Goal: Task Accomplishment & Management: Manage account settings

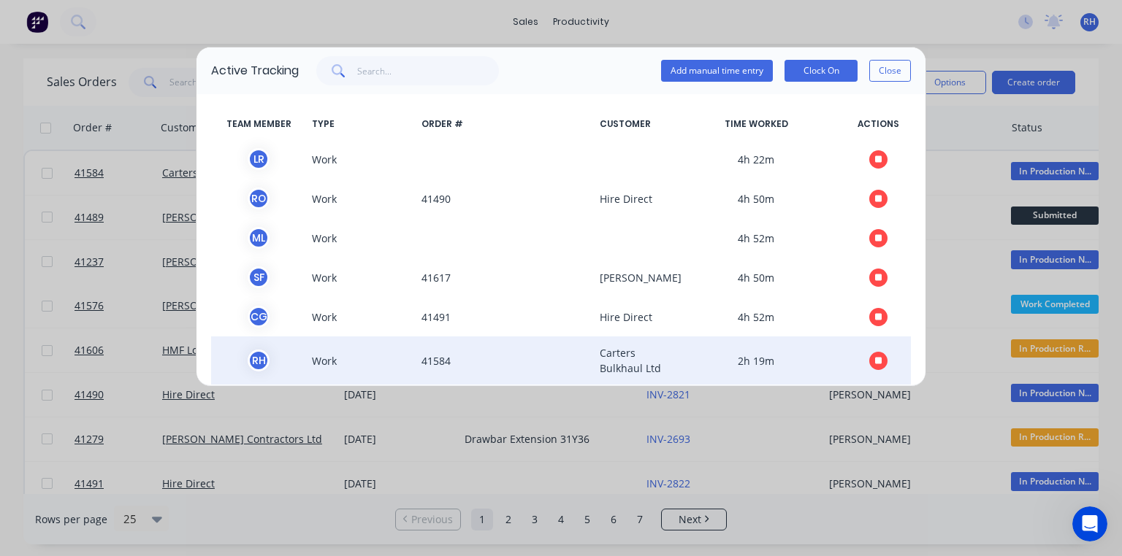
click at [875, 364] on icon "button" at bounding box center [878, 360] width 7 height 7
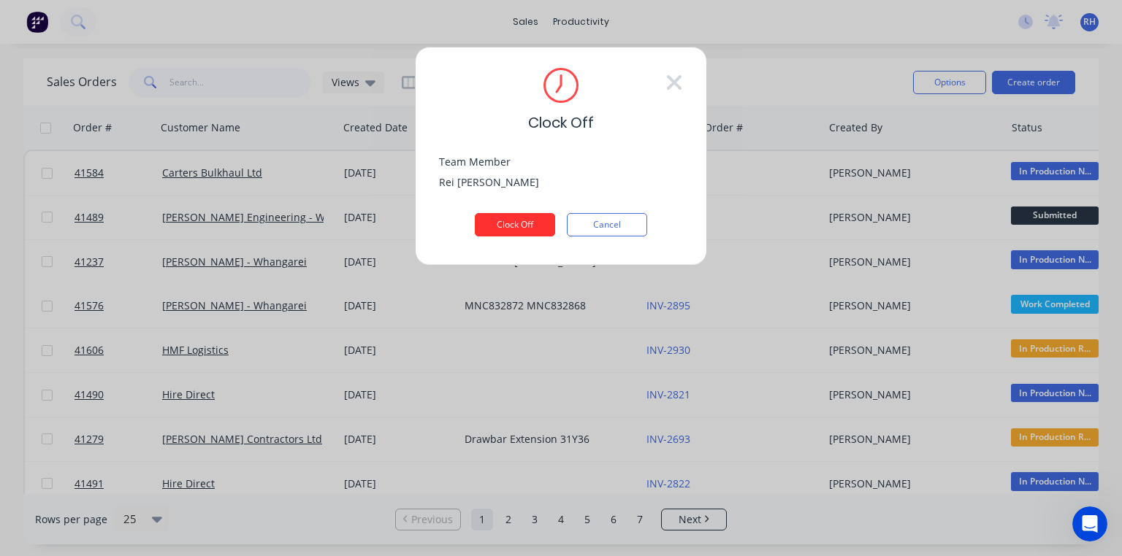
click at [535, 225] on button "Clock Off" at bounding box center [515, 224] width 80 height 23
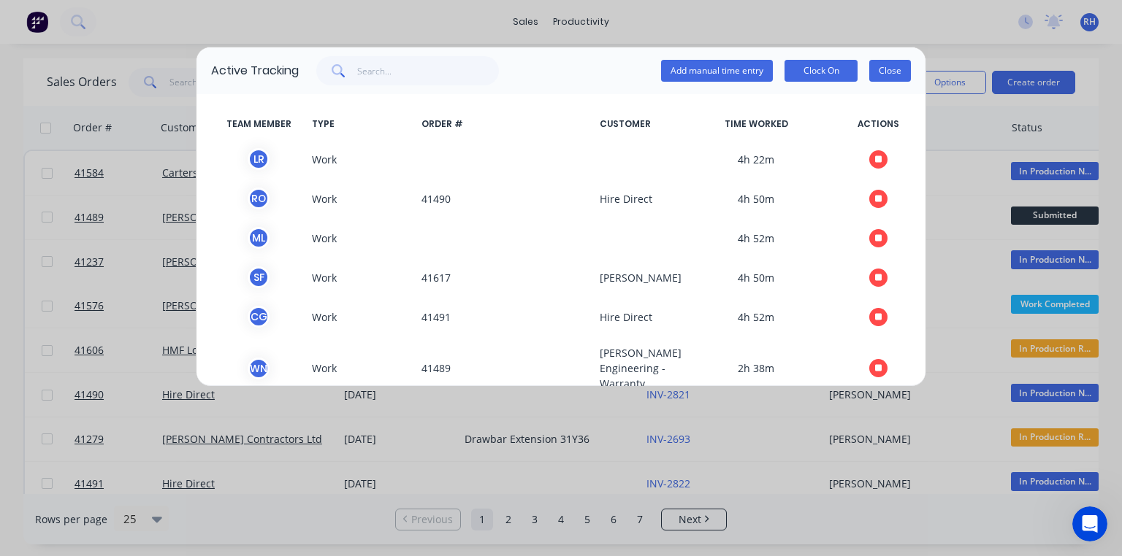
click at [873, 77] on button "Close" at bounding box center [890, 71] width 42 height 22
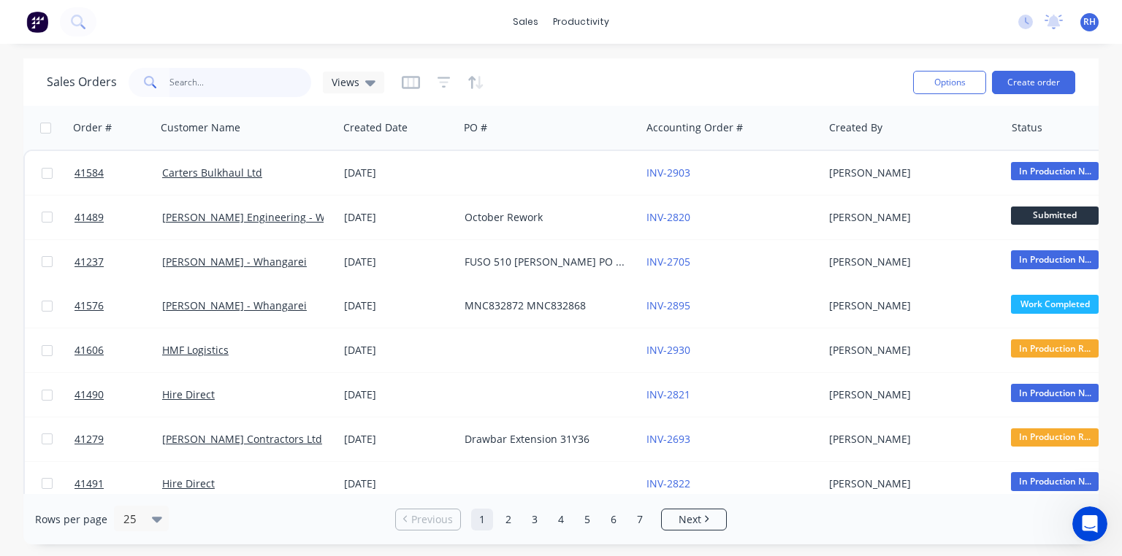
click at [275, 80] on input "text" at bounding box center [240, 82] width 142 height 29
click at [269, 84] on input "text" at bounding box center [240, 82] width 142 height 29
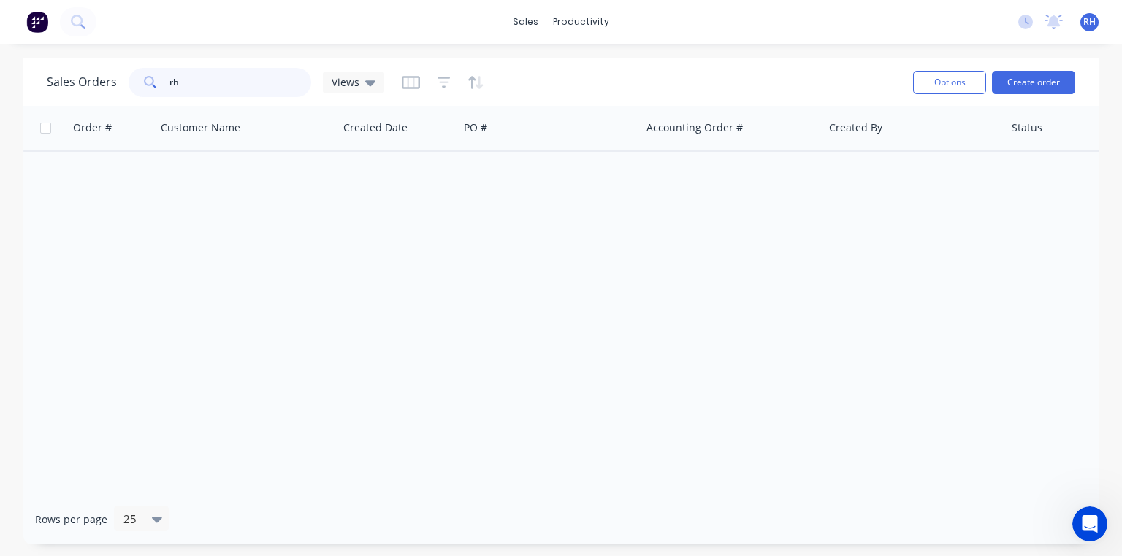
type input "rho"
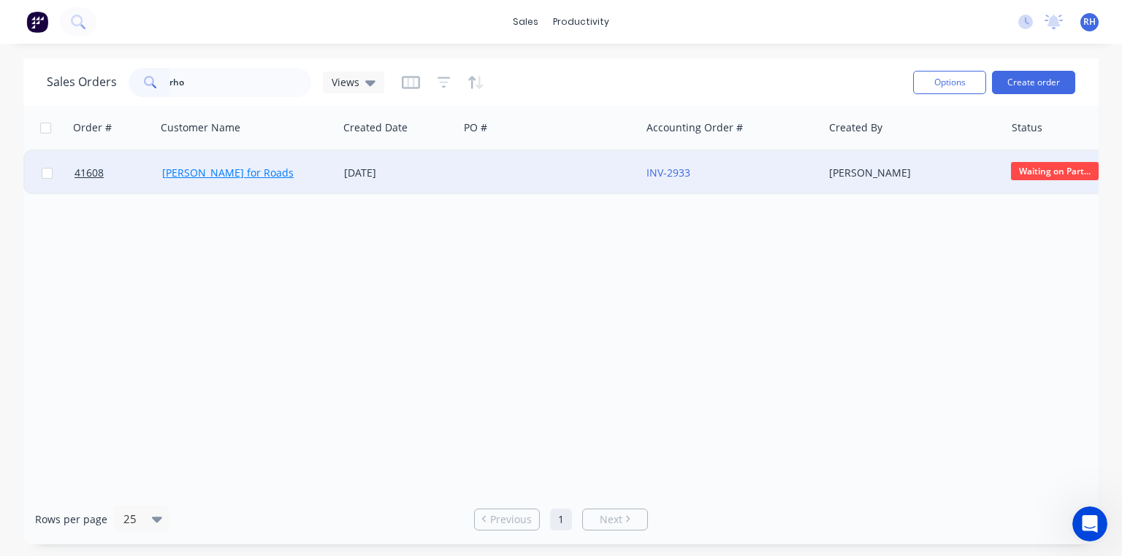
click at [227, 170] on link "[PERSON_NAME] for Roads" at bounding box center [227, 173] width 131 height 14
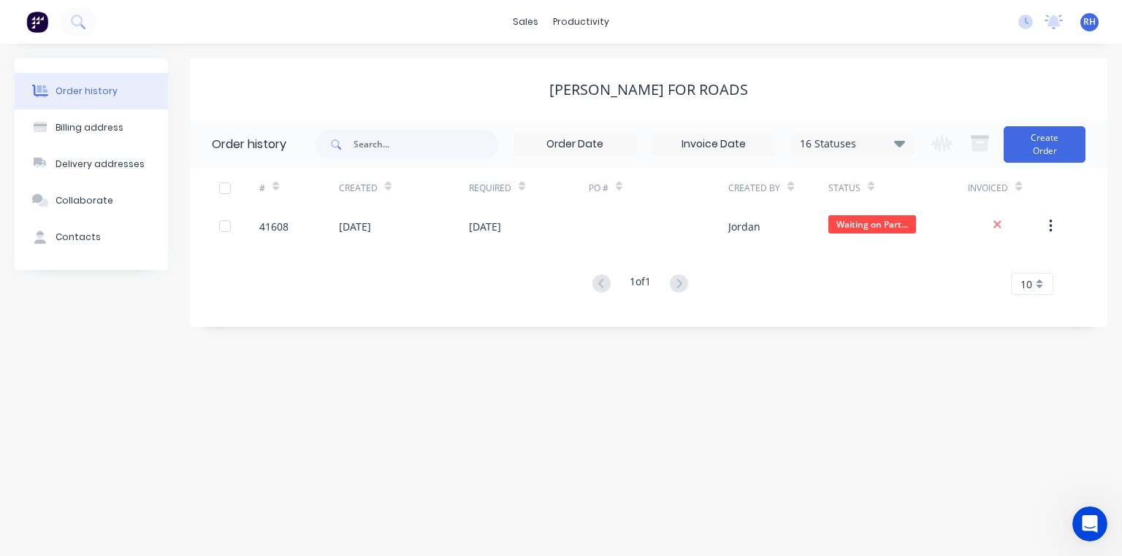
click at [30, 30] on img at bounding box center [37, 22] width 22 height 22
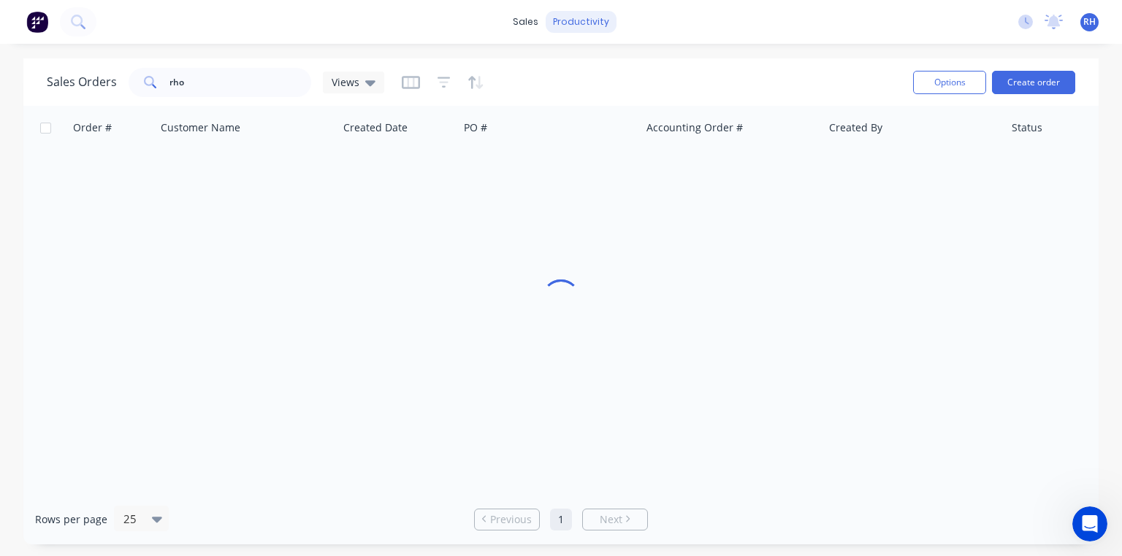
click at [587, 28] on div "productivity" at bounding box center [581, 22] width 71 height 22
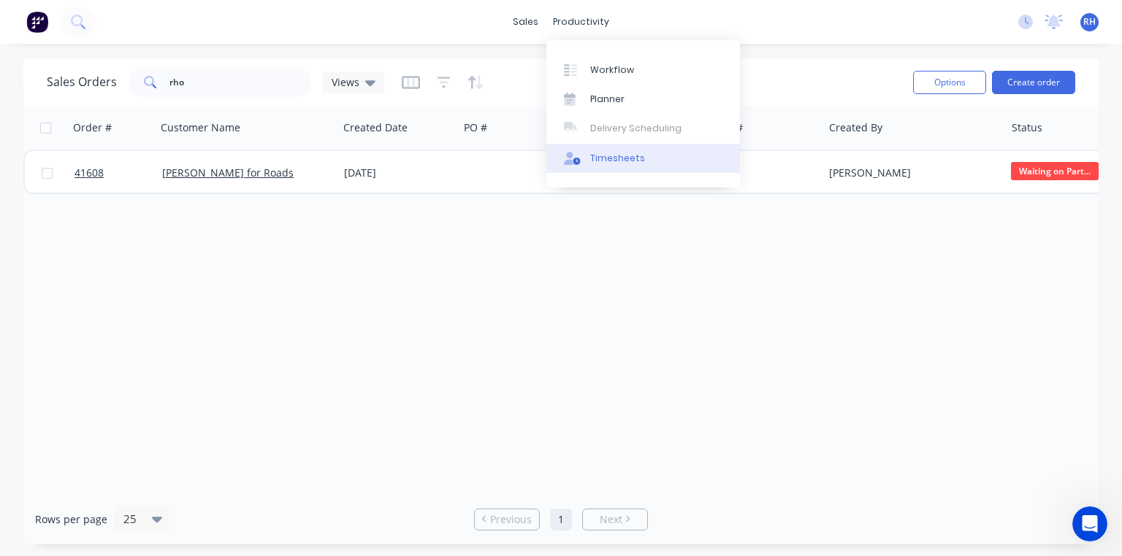
click at [631, 160] on div "Timesheets" at bounding box center [617, 158] width 55 height 13
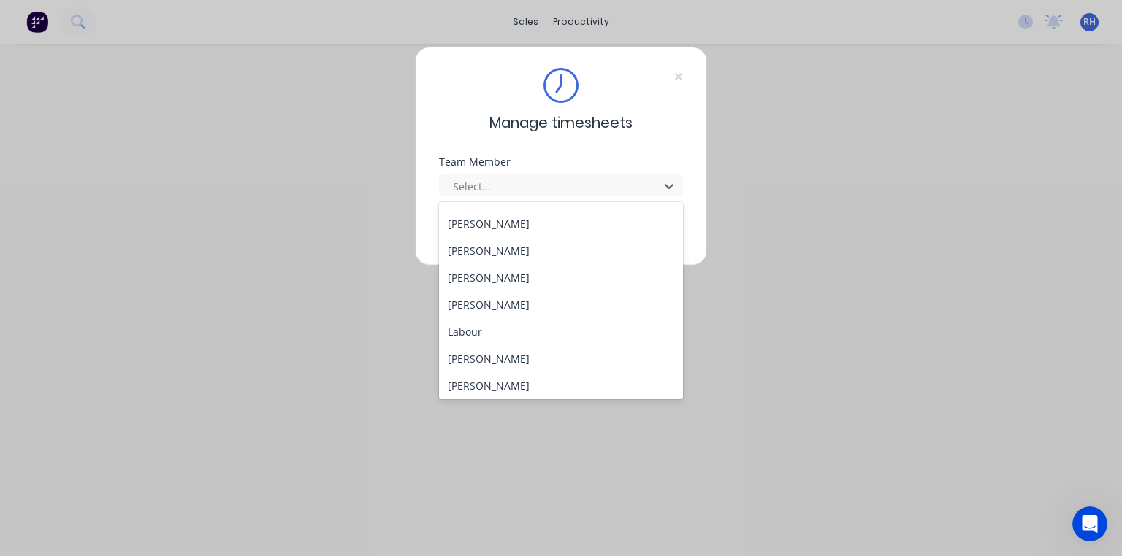
scroll to position [295, 0]
click at [502, 222] on div "[PERSON_NAME]" at bounding box center [561, 220] width 244 height 27
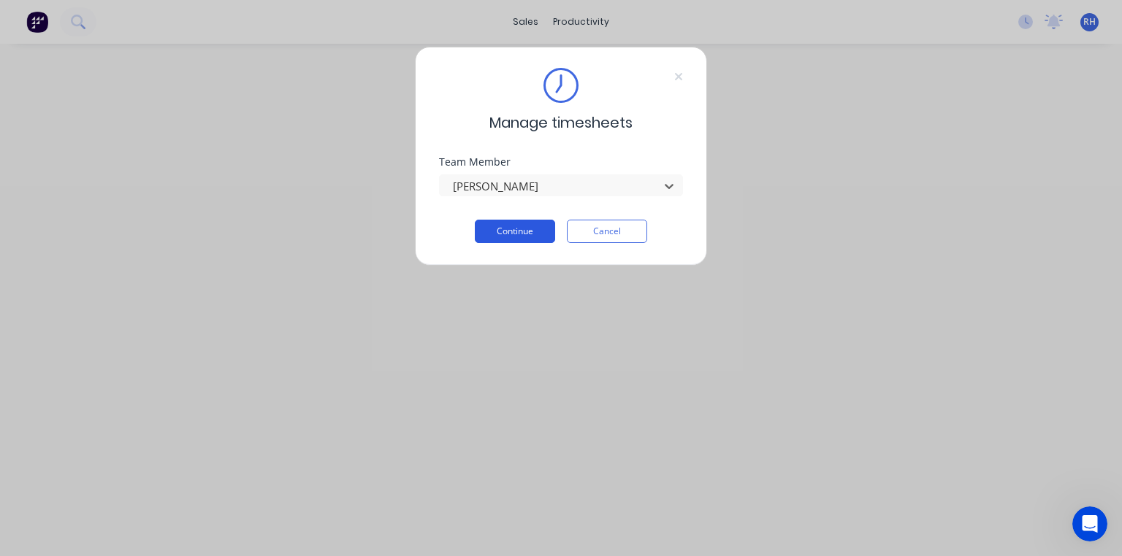
click at [520, 232] on button "Continue" at bounding box center [515, 231] width 80 height 23
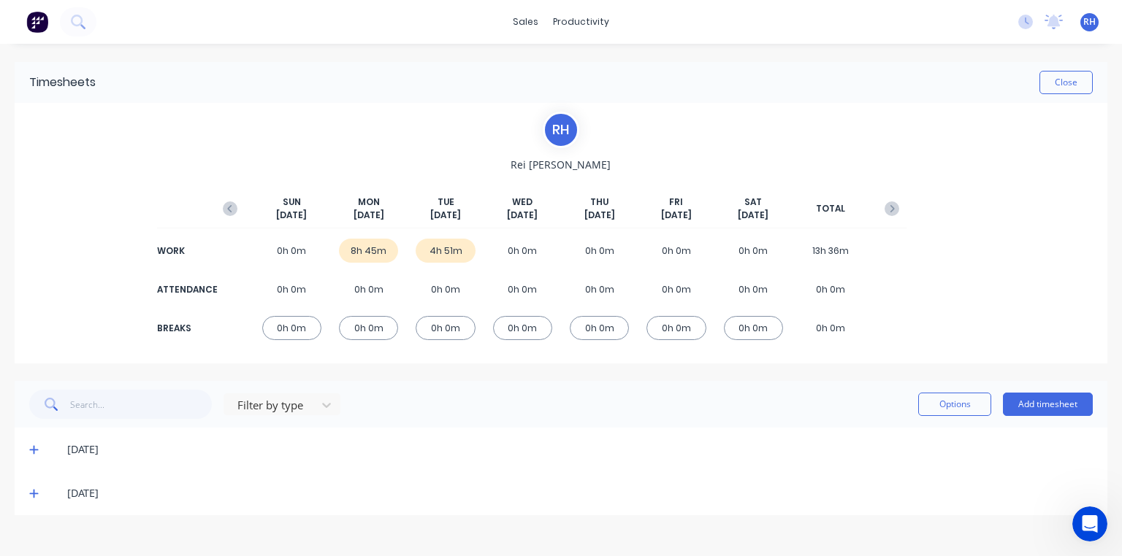
click at [31, 496] on icon at bounding box center [33, 494] width 9 height 10
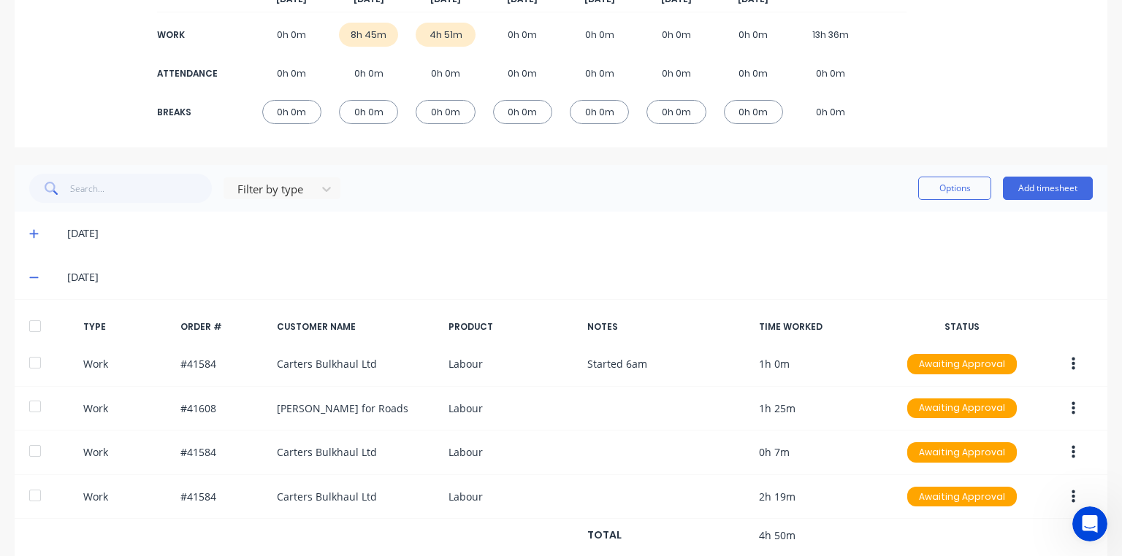
scroll to position [251, 0]
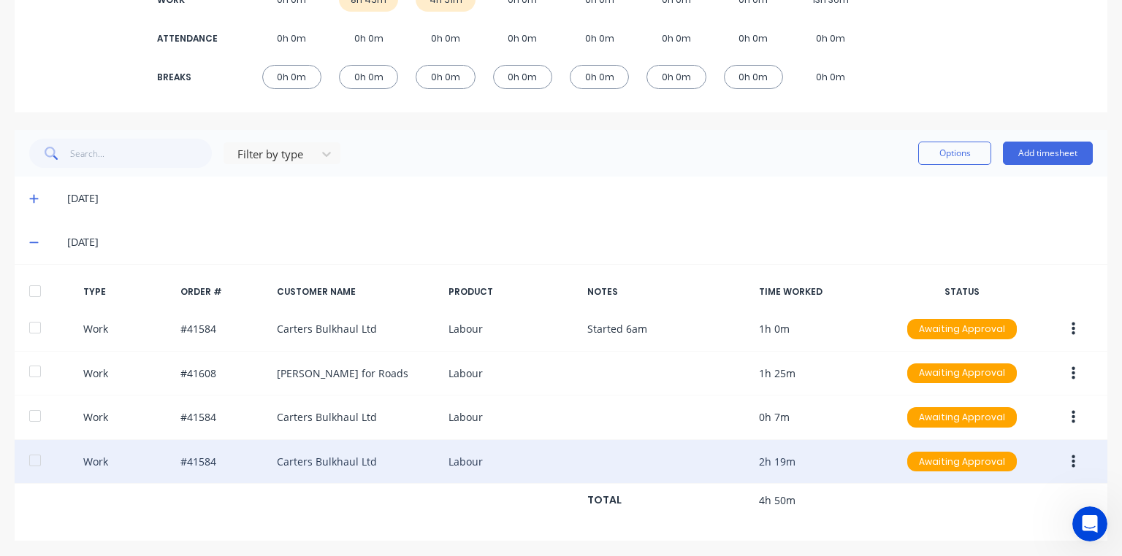
click at [1066, 469] on button "button" at bounding box center [1073, 462] width 34 height 26
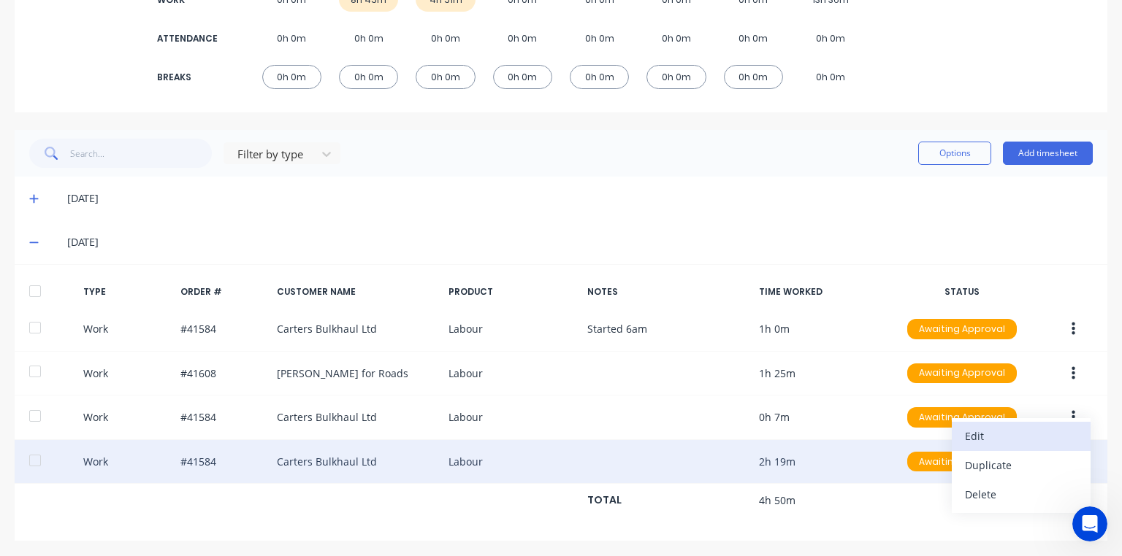
click at [1004, 431] on div "Edit" at bounding box center [1021, 436] width 112 height 21
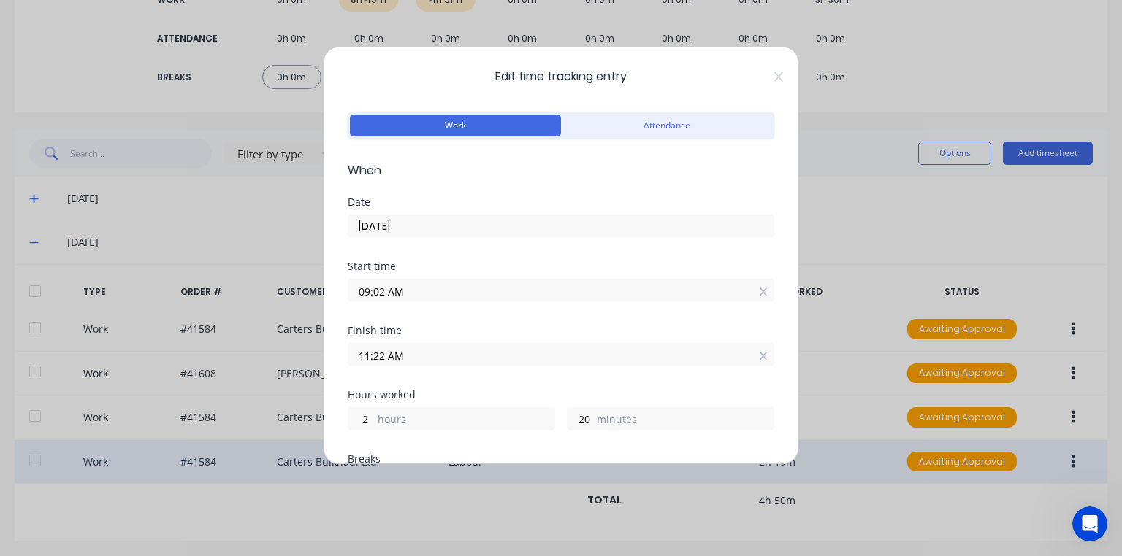
click at [388, 356] on input "11:22 AM" at bounding box center [560, 355] width 425 height 22
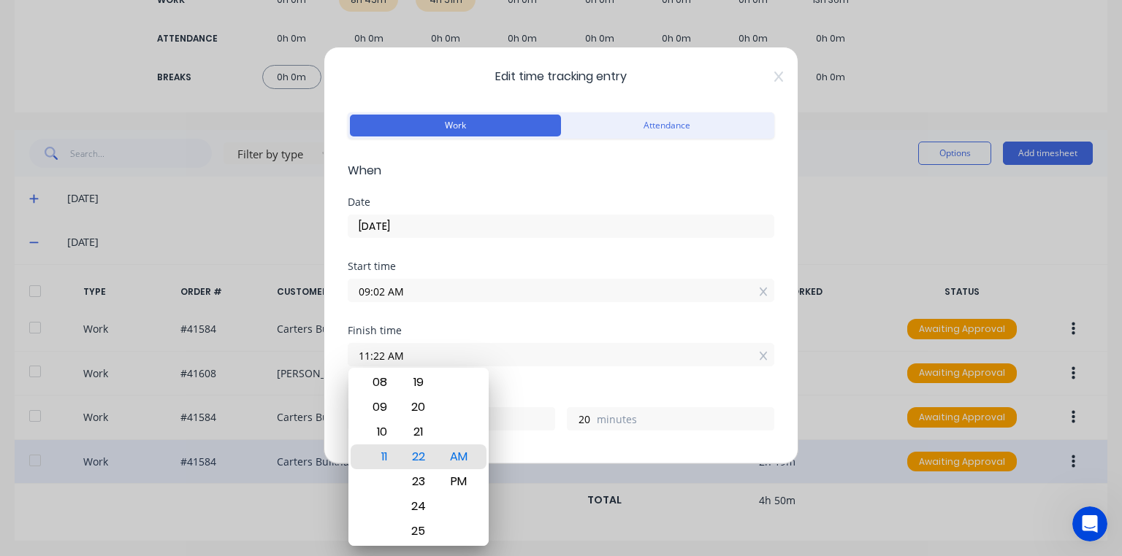
click at [362, 352] on input "11:22 AM" at bounding box center [560, 355] width 425 height 22
type input "10:22 AM"
type input "1"
click at [378, 353] on input "10:22 AM" at bounding box center [560, 355] width 425 height 22
type input "10:18 AM"
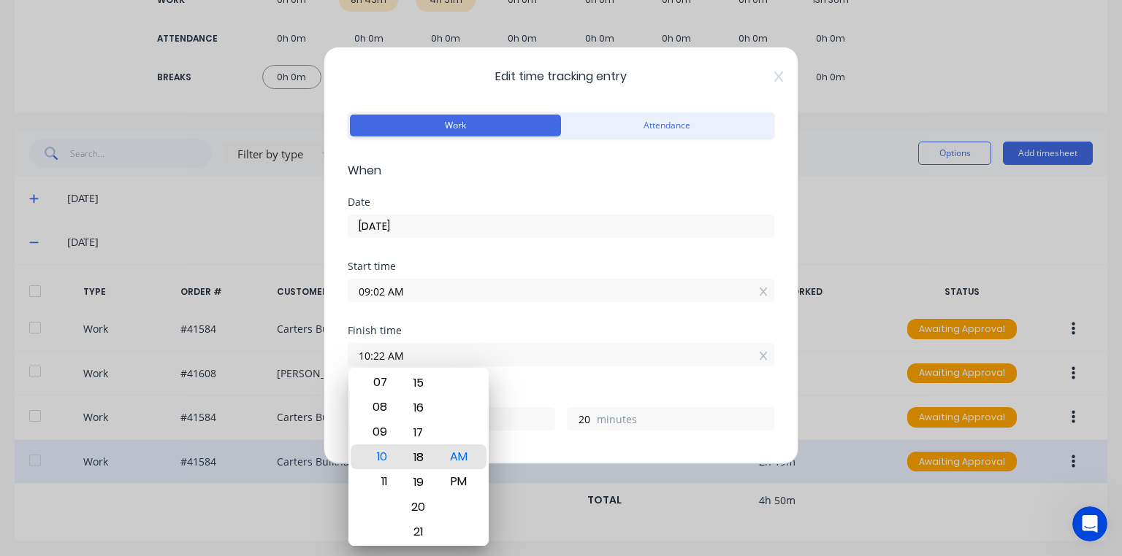
type input "16"
type input "10:15 AM"
type input "13"
click at [503, 317] on div "Start time 09:02 AM" at bounding box center [561, 293] width 426 height 64
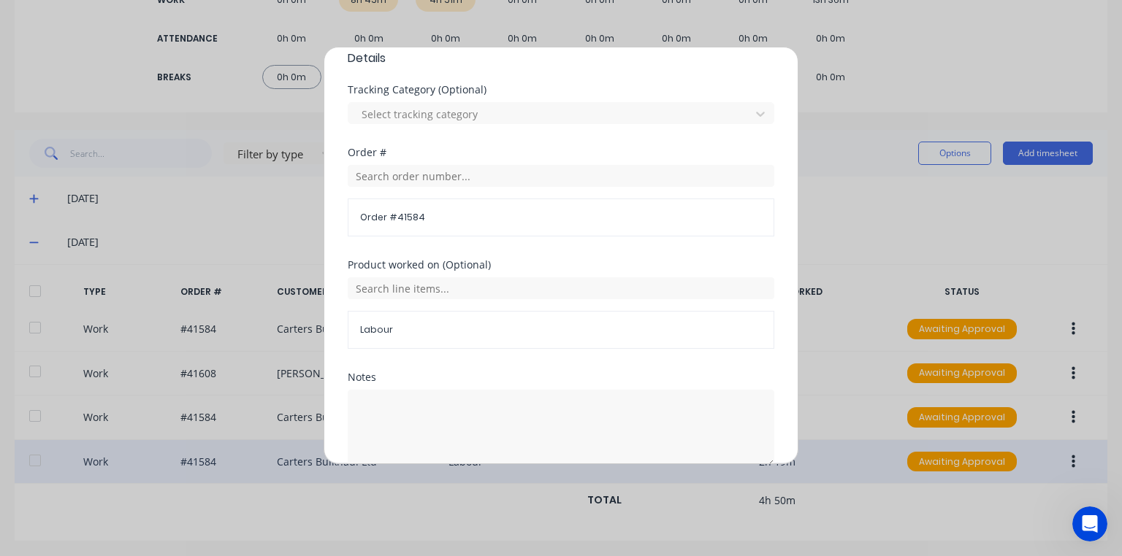
scroll to position [532, 0]
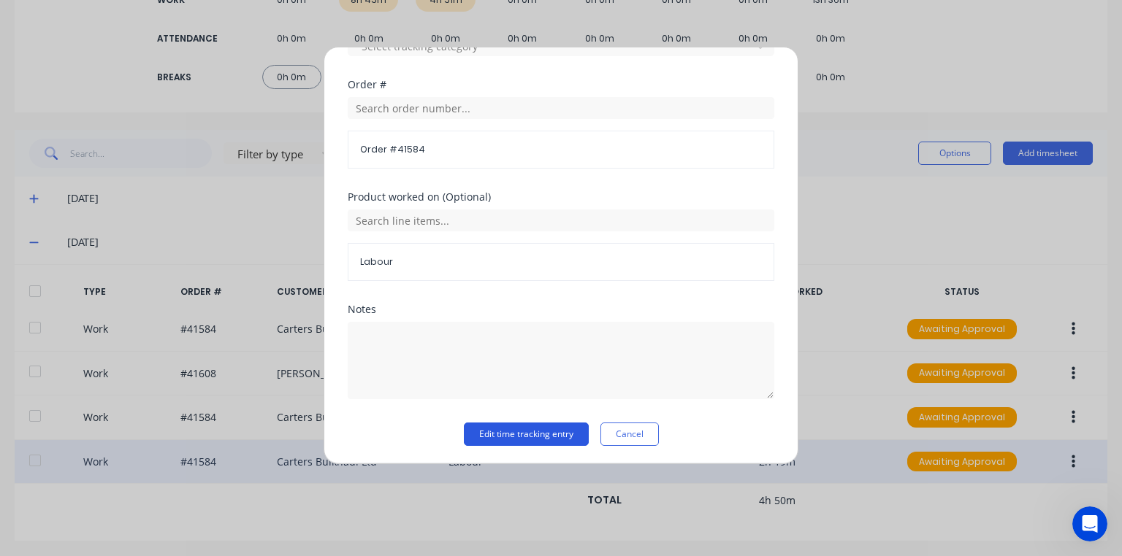
click at [558, 430] on button "Edit time tracking entry" at bounding box center [526, 434] width 125 height 23
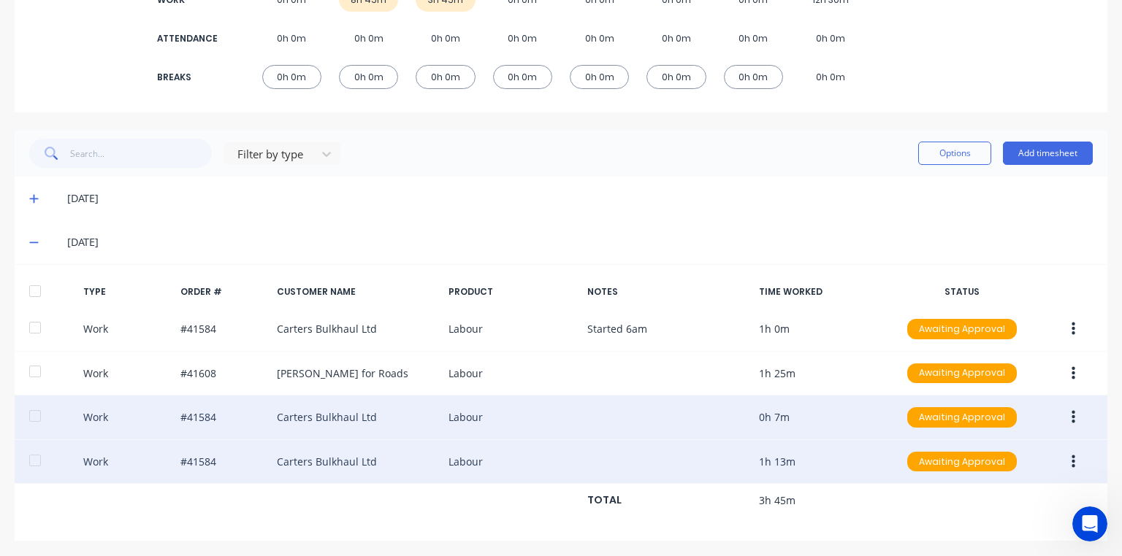
click at [1056, 416] on button "button" at bounding box center [1073, 418] width 34 height 26
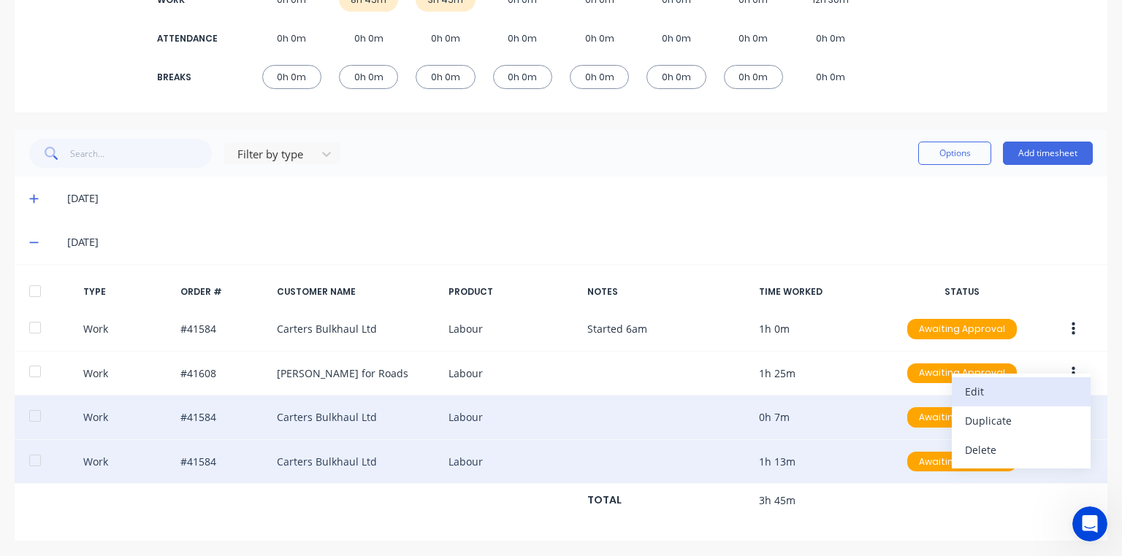
click at [976, 387] on div "Edit" at bounding box center [1021, 391] width 112 height 21
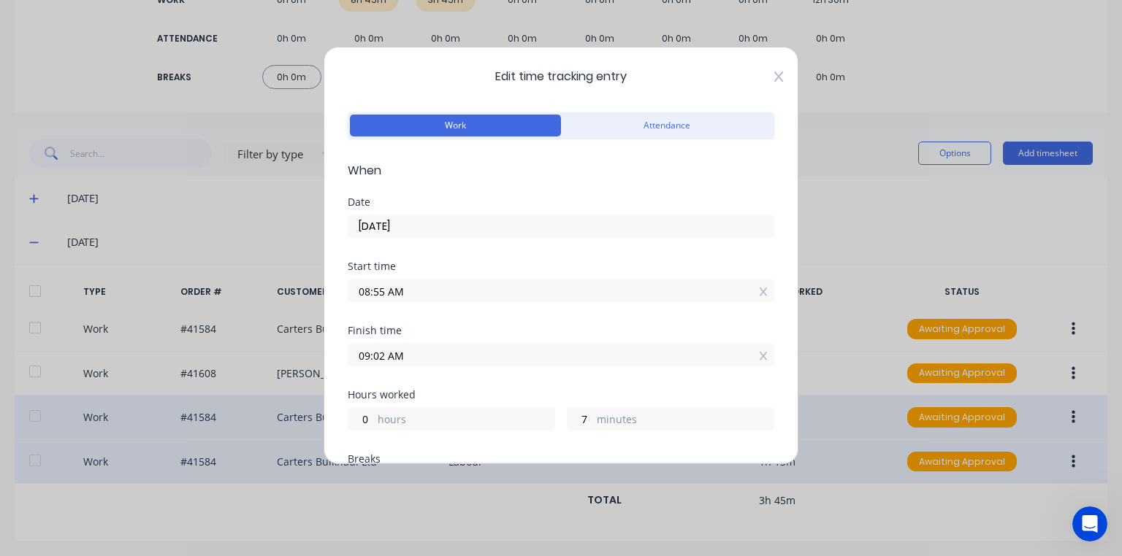
click at [774, 81] on icon at bounding box center [778, 77] width 9 height 12
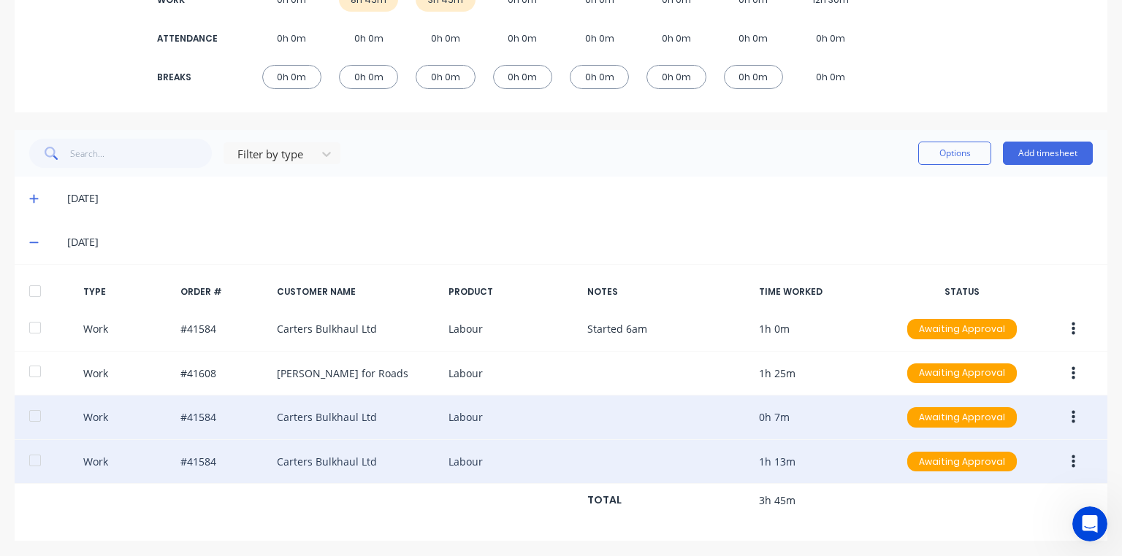
click at [1056, 449] on button "button" at bounding box center [1073, 462] width 34 height 26
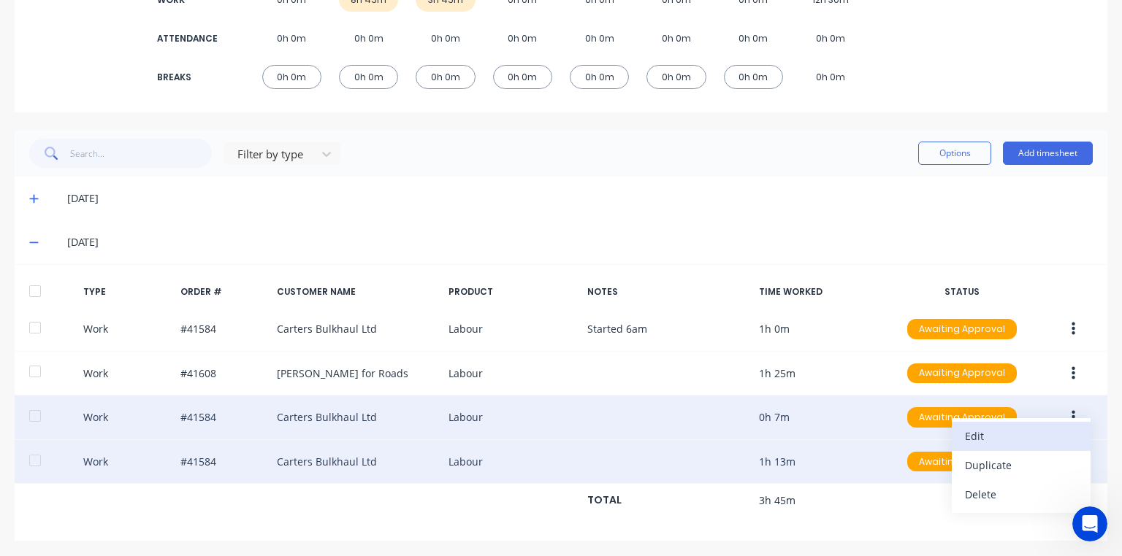
click at [984, 432] on div "Edit" at bounding box center [1021, 436] width 112 height 21
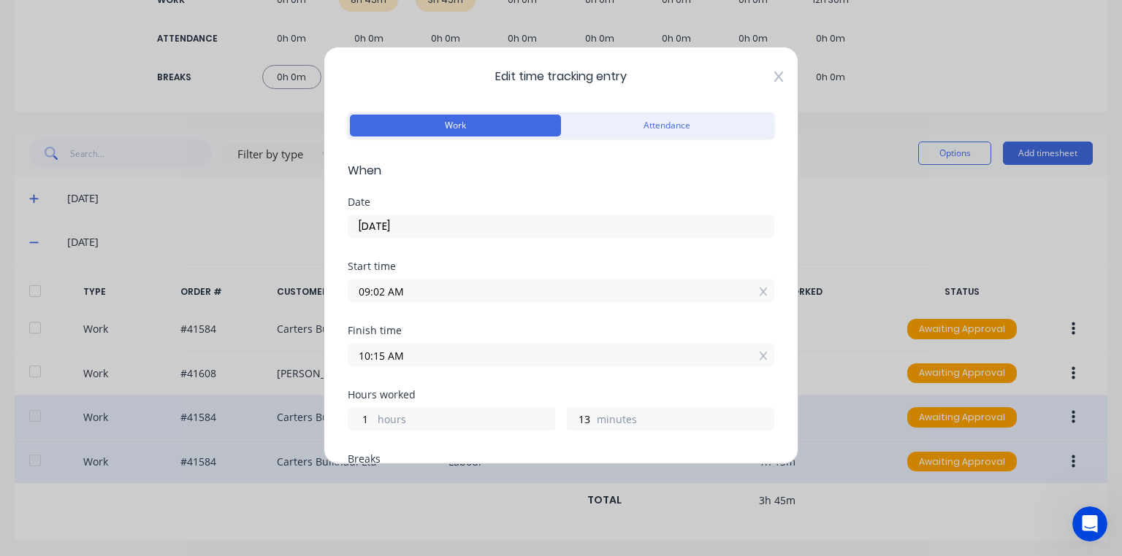
click at [774, 78] on icon at bounding box center [778, 77] width 9 height 12
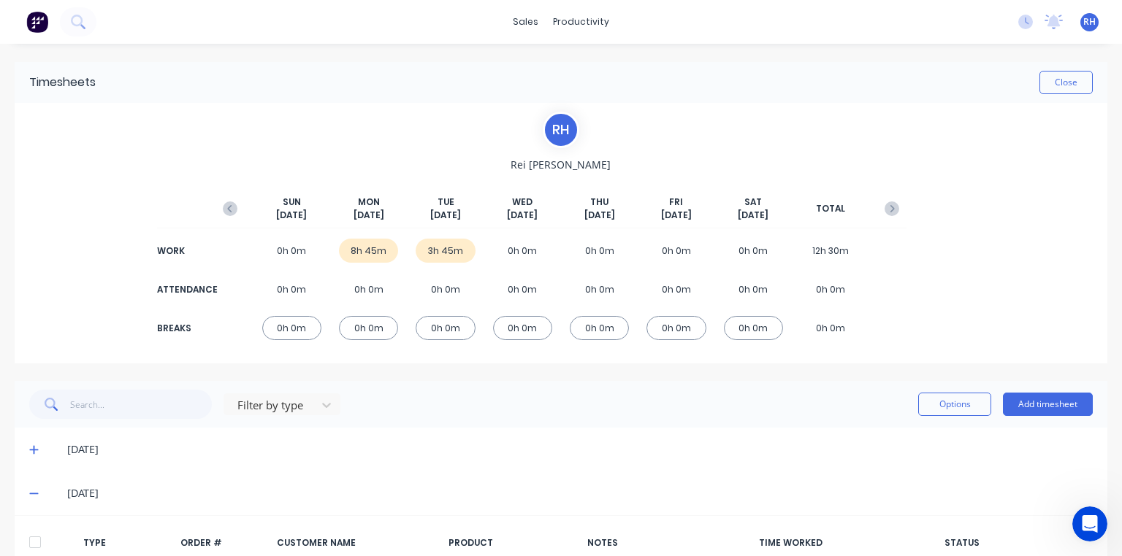
click at [35, 18] on img at bounding box center [37, 22] width 22 height 22
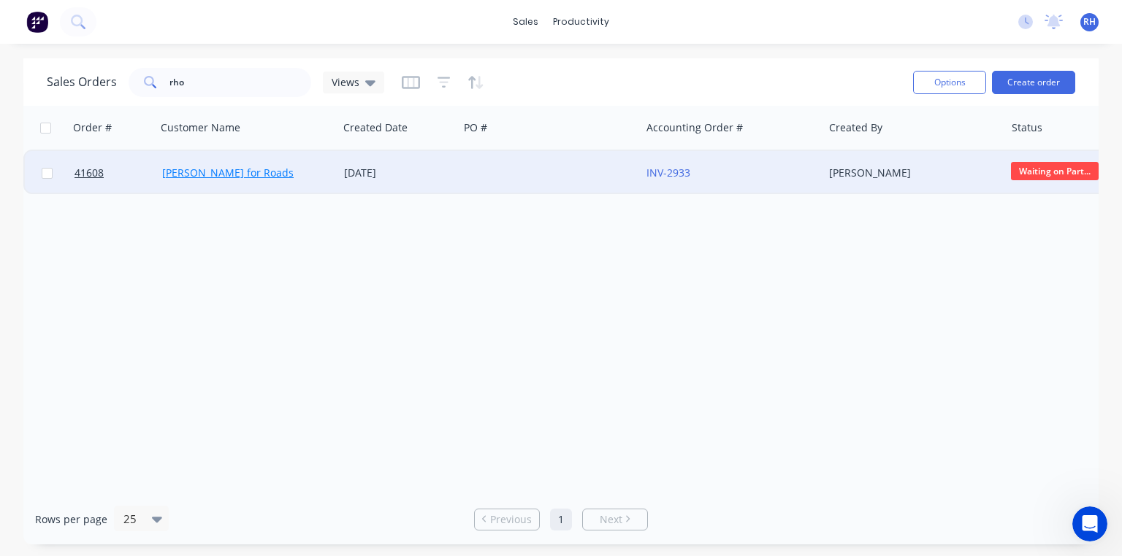
click at [226, 177] on link "[PERSON_NAME] for Roads" at bounding box center [227, 173] width 131 height 14
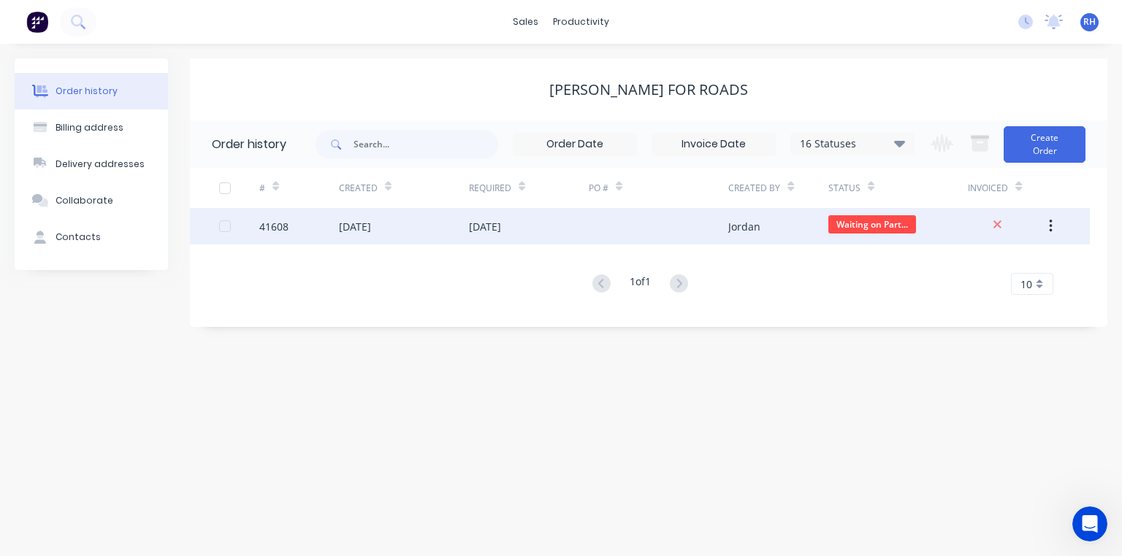
click at [501, 228] on div "[DATE]" at bounding box center [485, 226] width 32 height 15
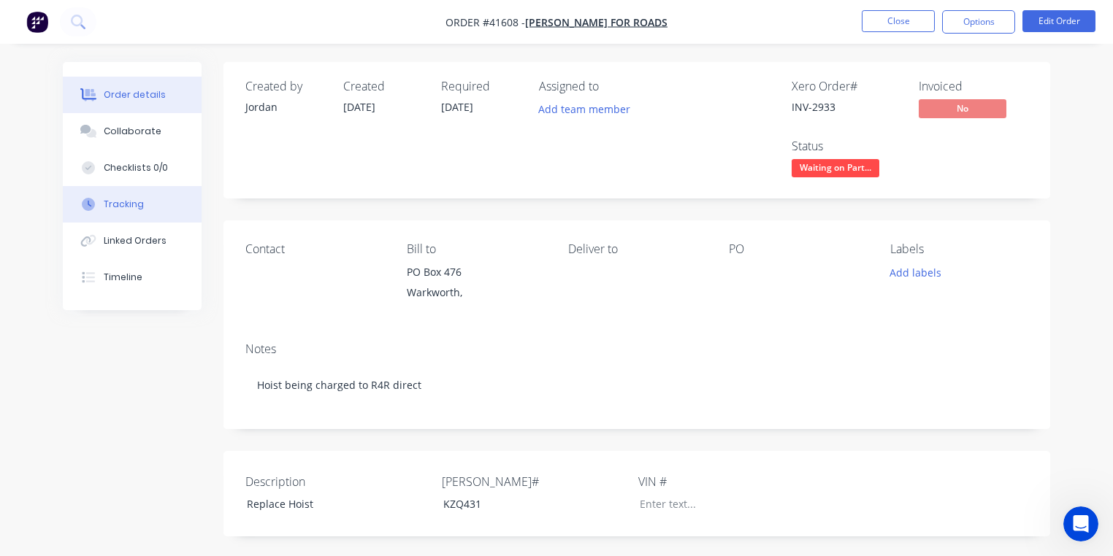
click at [141, 206] on button "Tracking" at bounding box center [132, 204] width 139 height 37
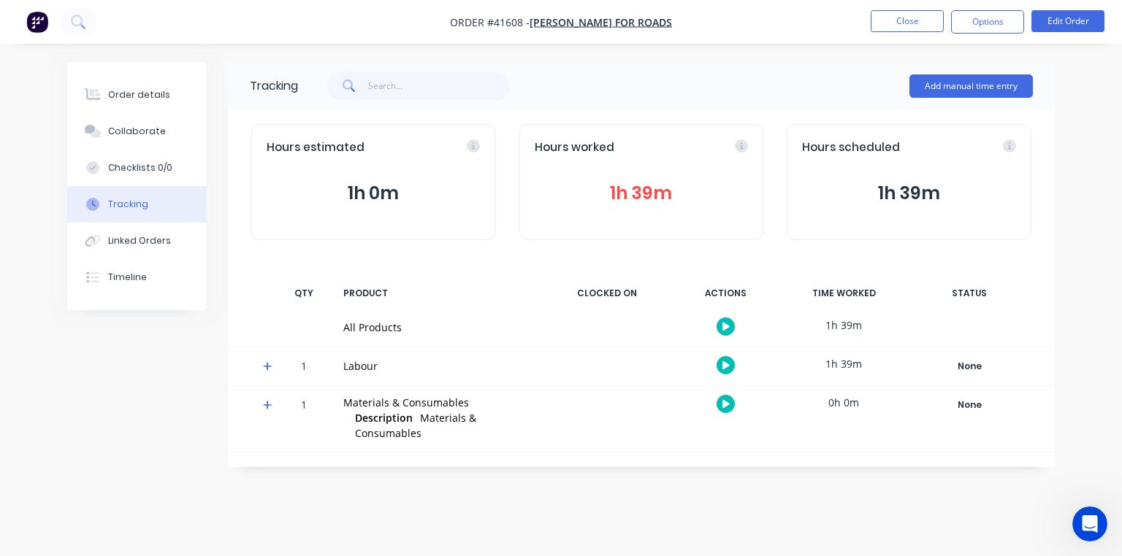
click at [267, 366] on icon at bounding box center [267, 366] width 9 height 9
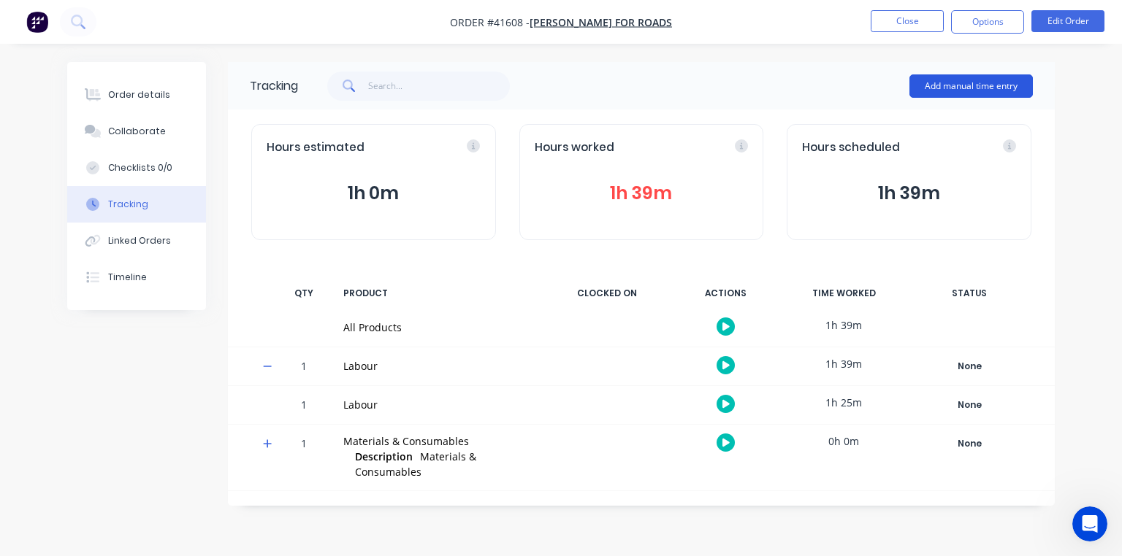
click at [944, 93] on button "Add manual time entry" at bounding box center [970, 85] width 123 height 23
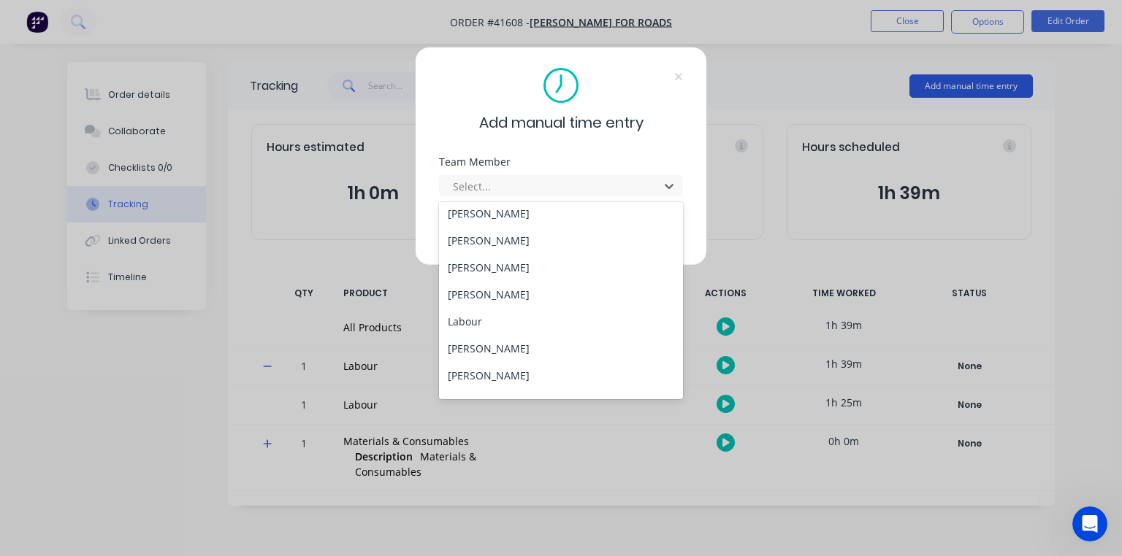
scroll to position [295, 0]
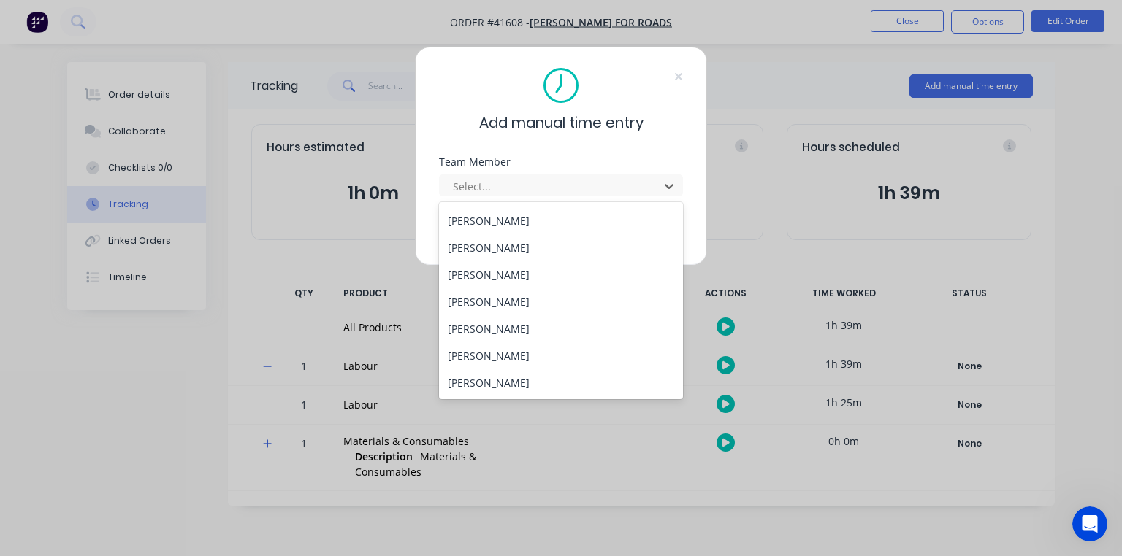
click at [498, 222] on div "[PERSON_NAME]" at bounding box center [561, 220] width 244 height 27
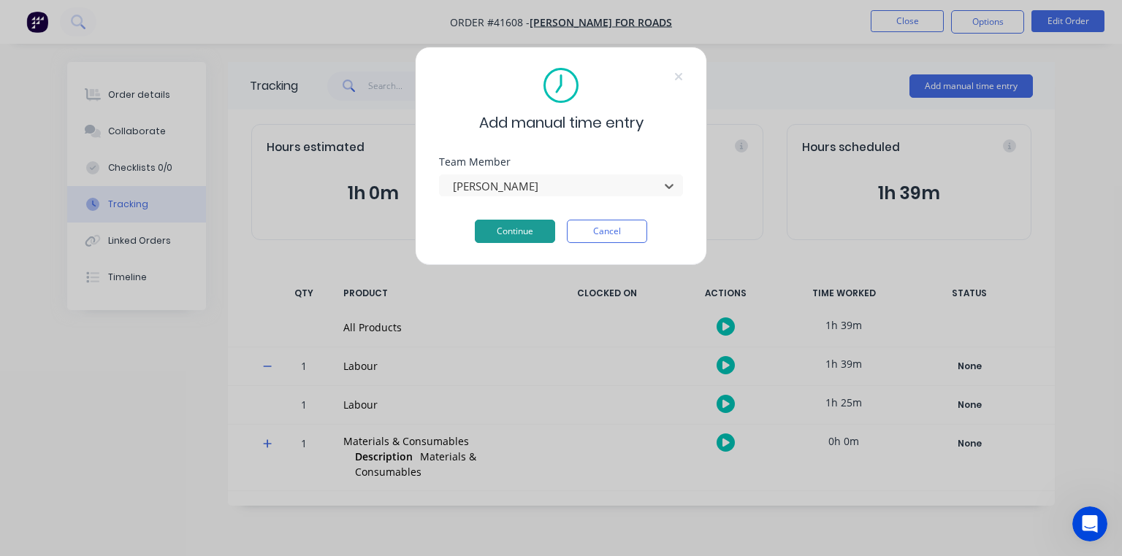
click at [530, 232] on button "Continue" at bounding box center [515, 231] width 80 height 23
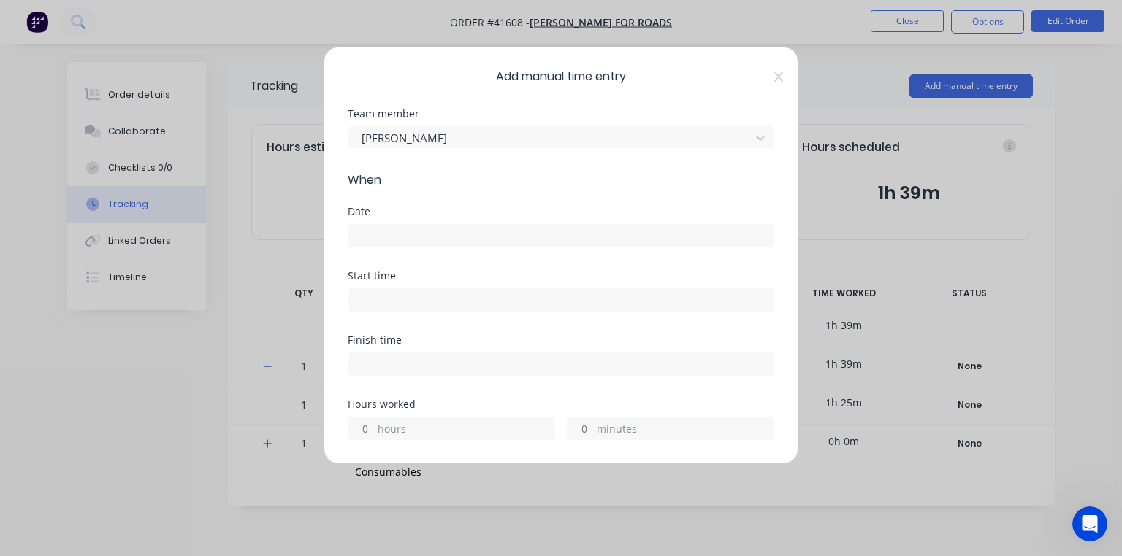
click at [447, 232] on input at bounding box center [560, 236] width 425 height 22
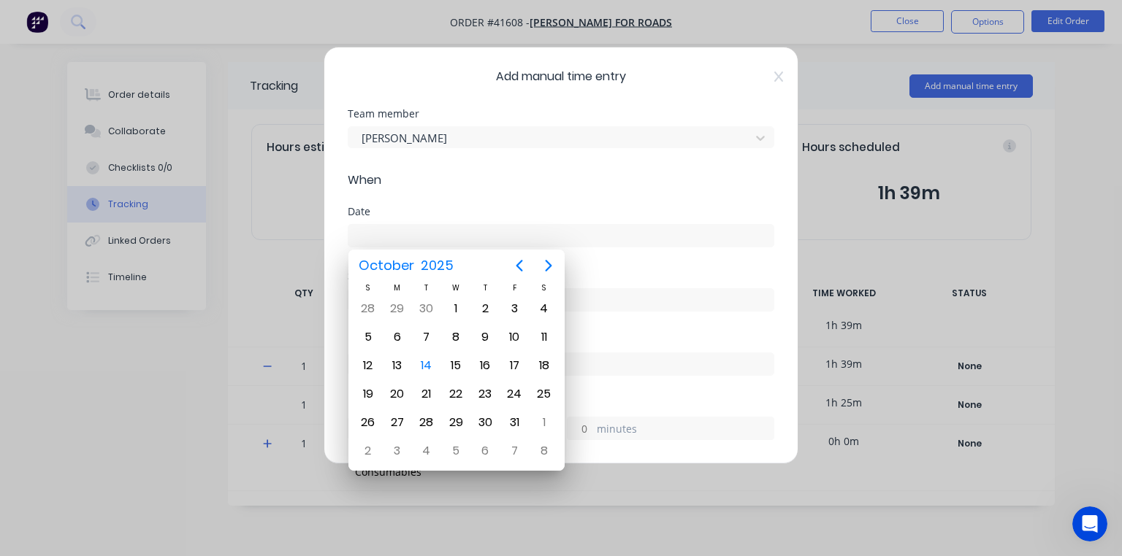
click at [427, 361] on div "14" at bounding box center [427, 366] width 22 height 22
type input "[DATE]"
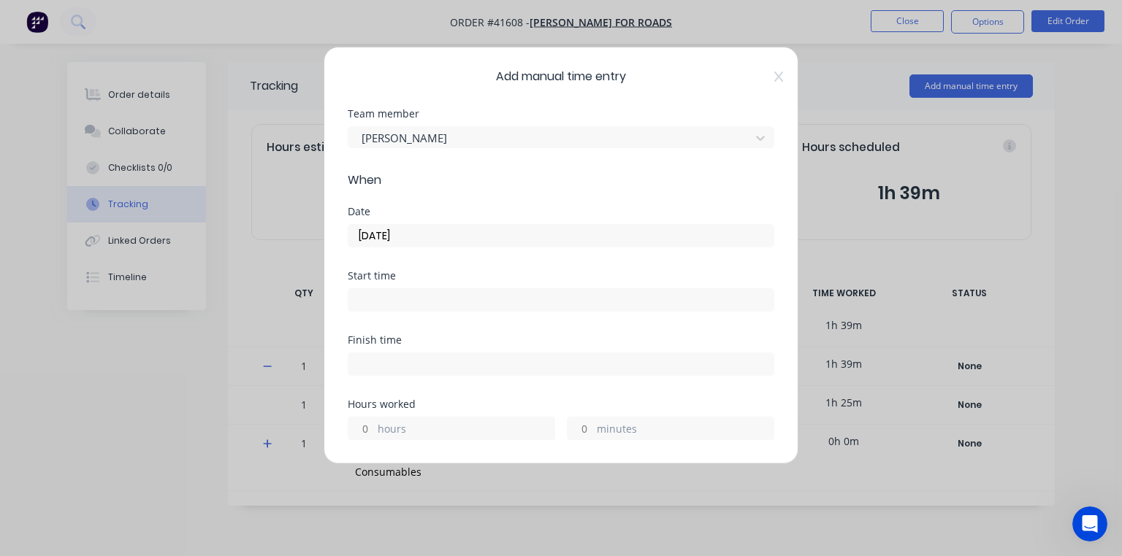
click at [419, 297] on input at bounding box center [560, 300] width 425 height 22
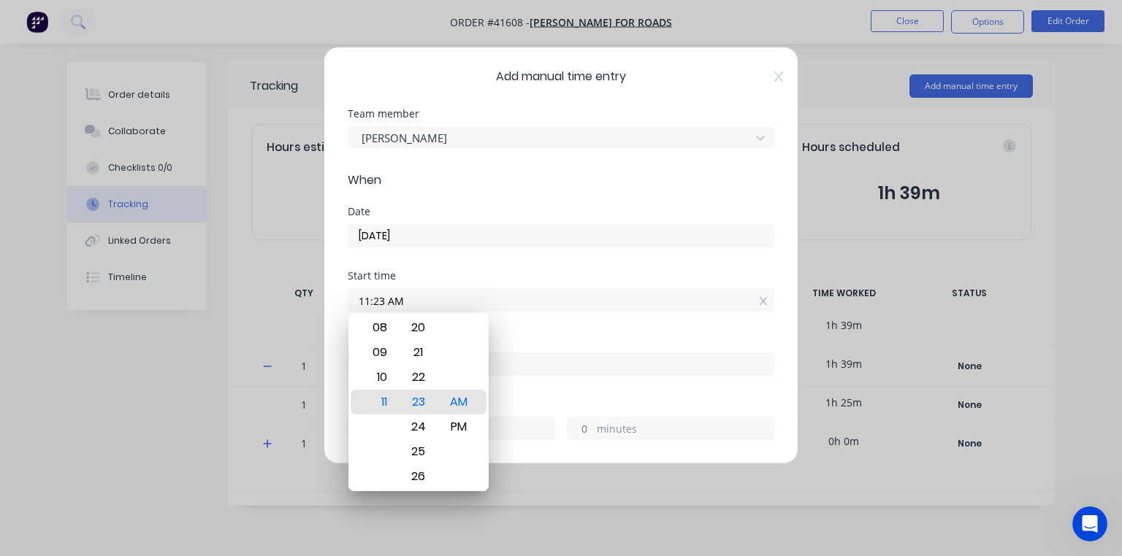
click at [384, 374] on div "10" at bounding box center [378, 377] width 36 height 25
type input "10:15 AM"
click at [515, 269] on div "Date [DATE]" at bounding box center [561, 239] width 426 height 64
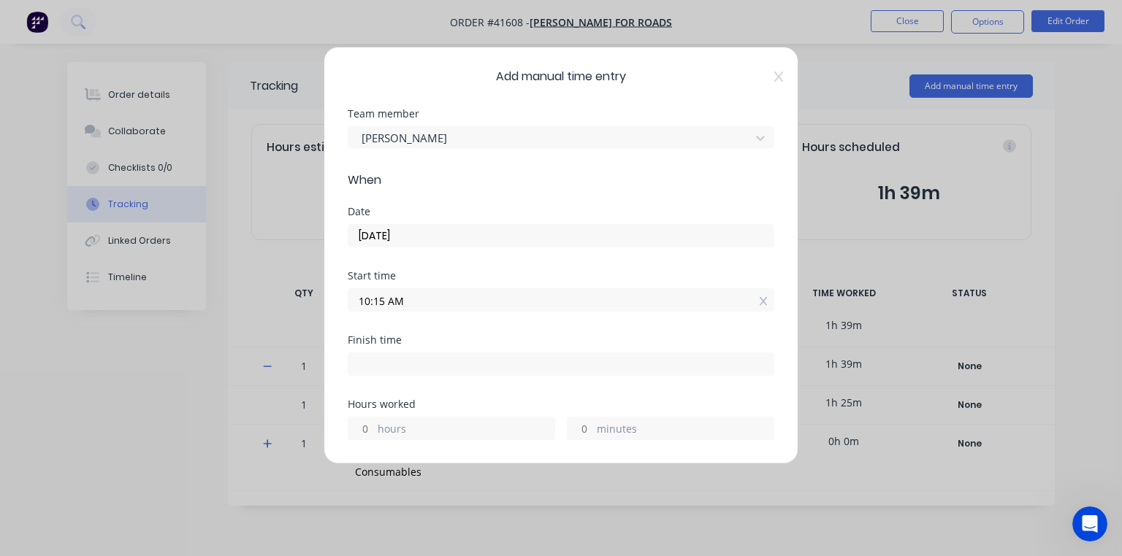
click at [376, 367] on input at bounding box center [560, 364] width 425 height 22
type input "11:23 AM"
type input "1"
type input "8"
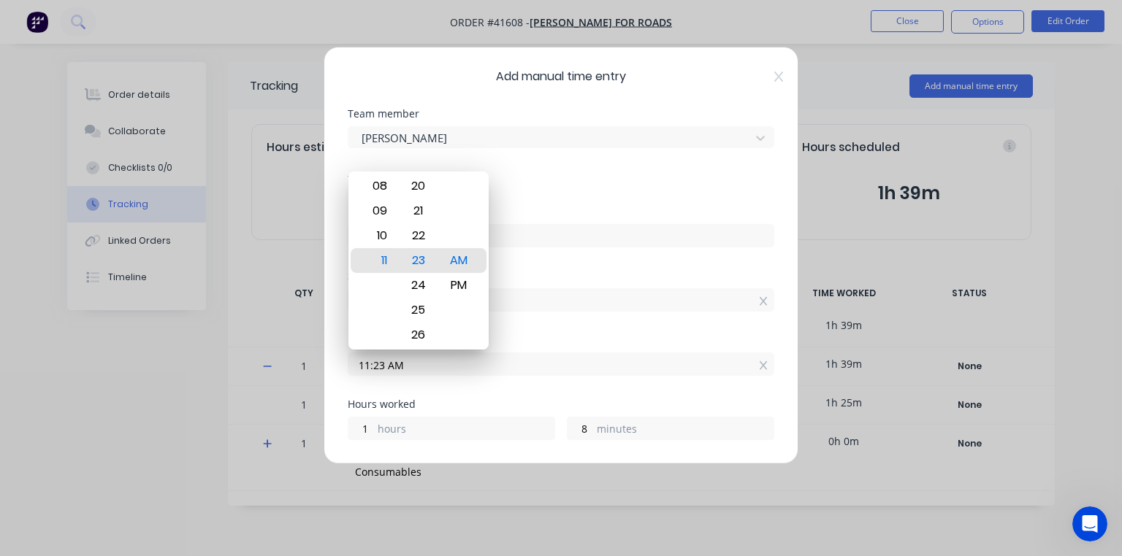
click at [552, 196] on form "Team member [PERSON_NAME] When Date [DATE] Start time 10:15 AM Finish time 11:2…" at bounding box center [561, 561] width 426 height 904
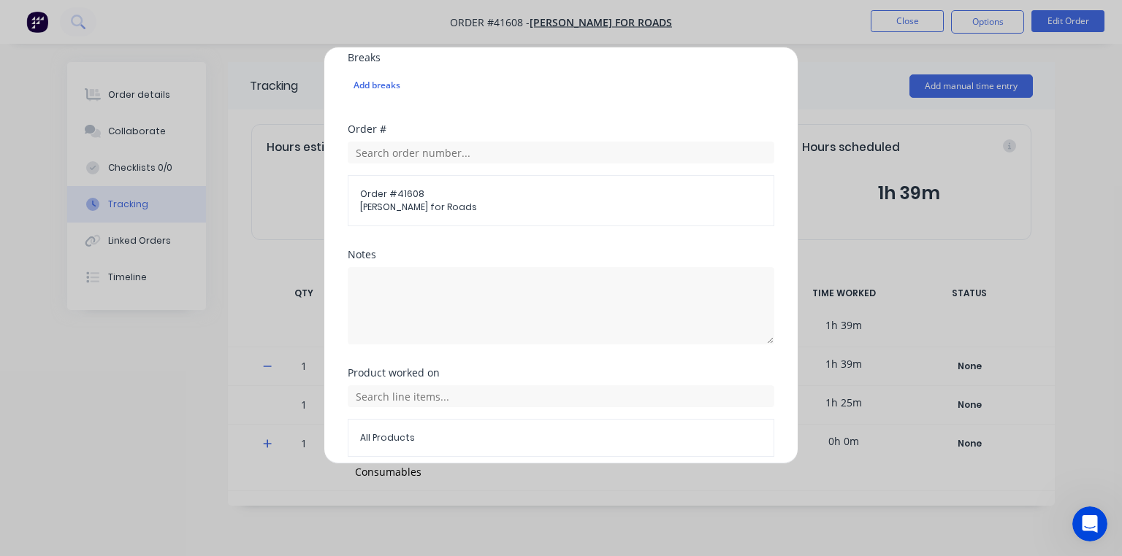
scroll to position [567, 0]
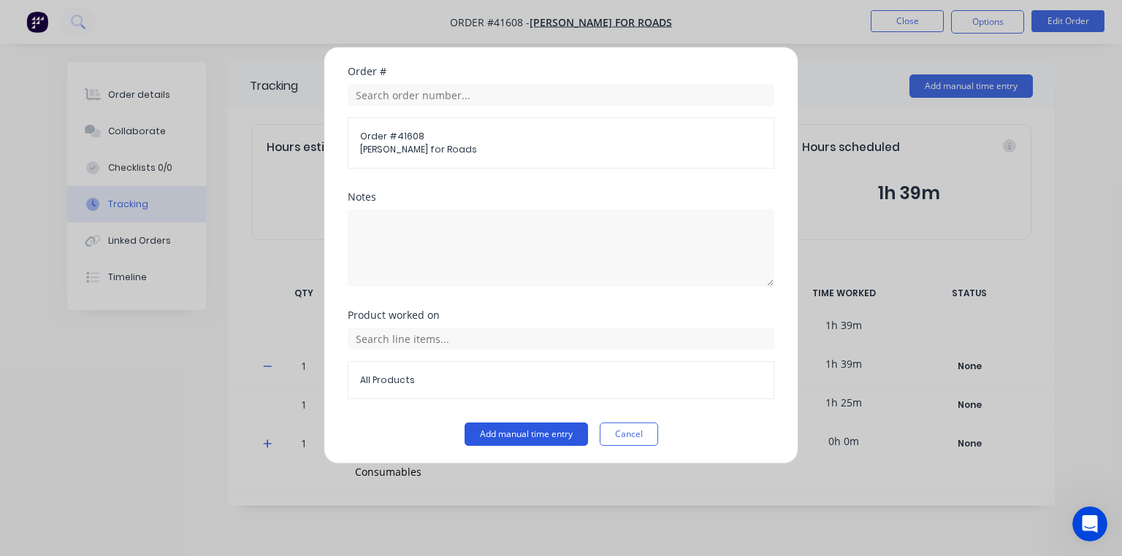
click at [551, 435] on button "Add manual time entry" at bounding box center [525, 434] width 123 height 23
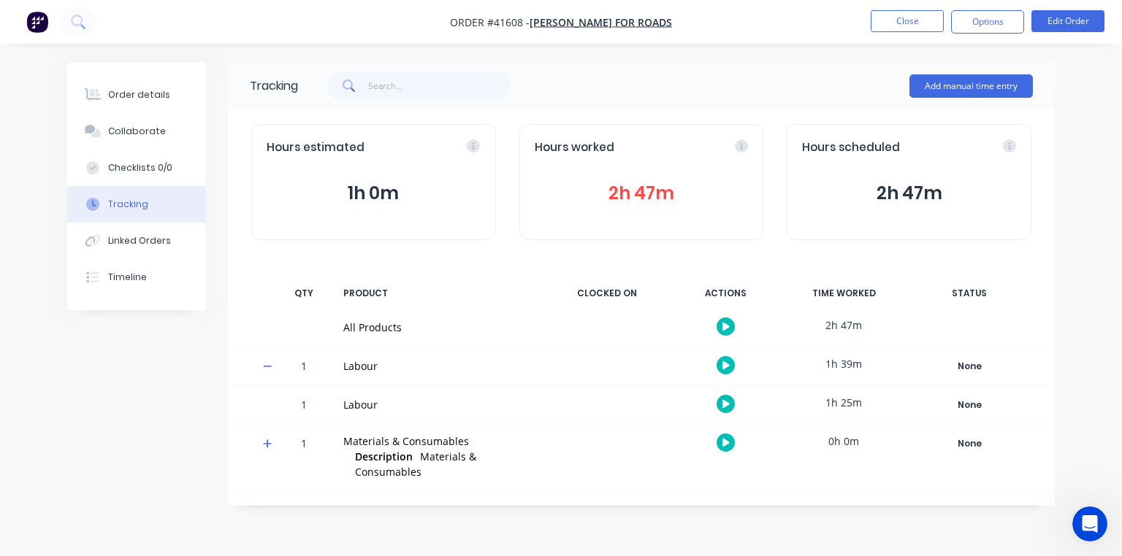
click at [35, 26] on img "button" at bounding box center [37, 22] width 22 height 22
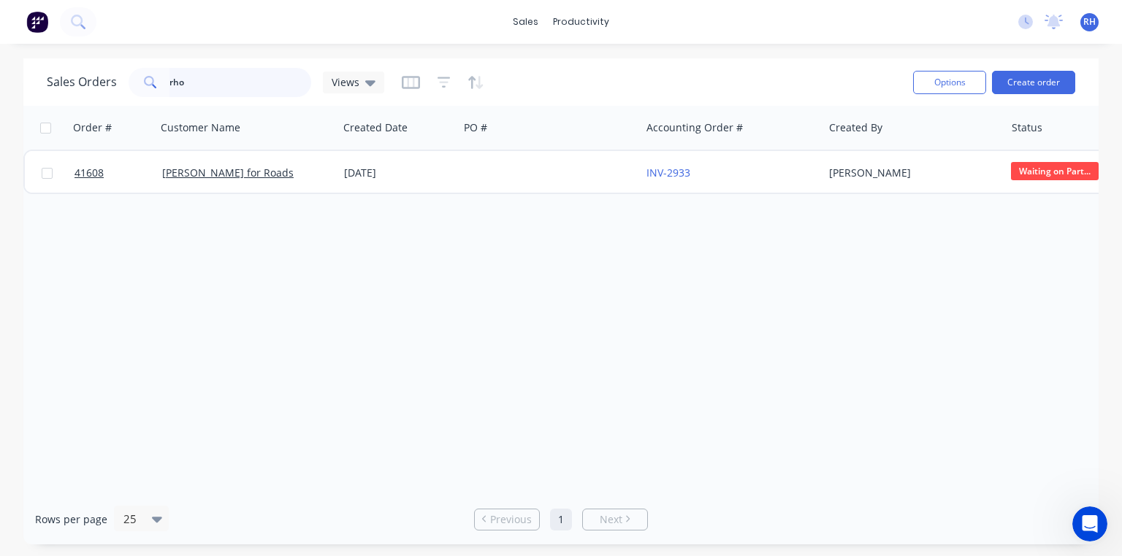
click at [240, 79] on input "rho" at bounding box center [240, 82] width 142 height 29
click at [275, 88] on input "rho" at bounding box center [240, 82] width 142 height 29
type input "r"
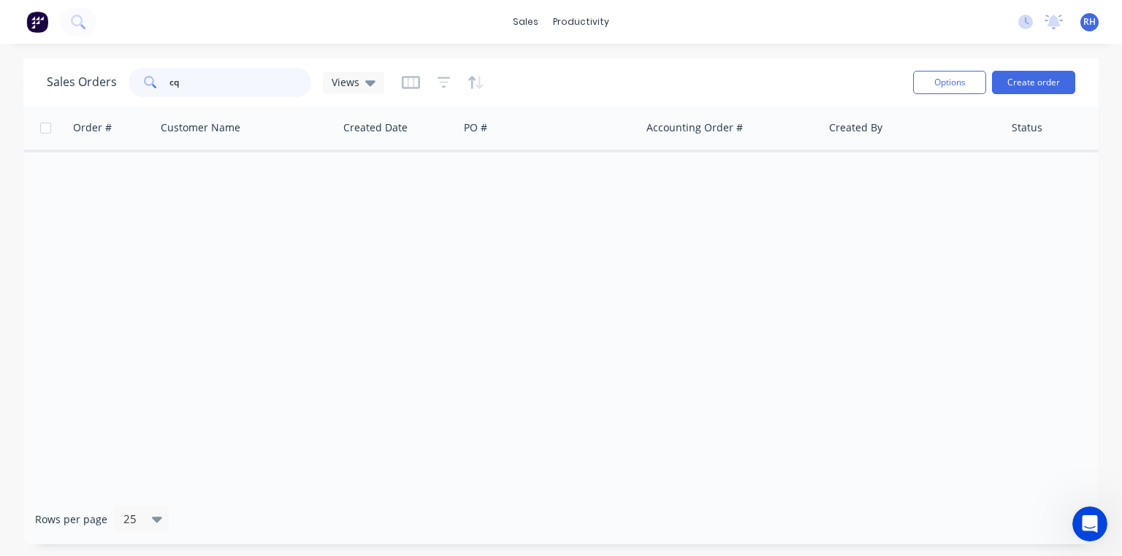
type input "c"
type input "41584"
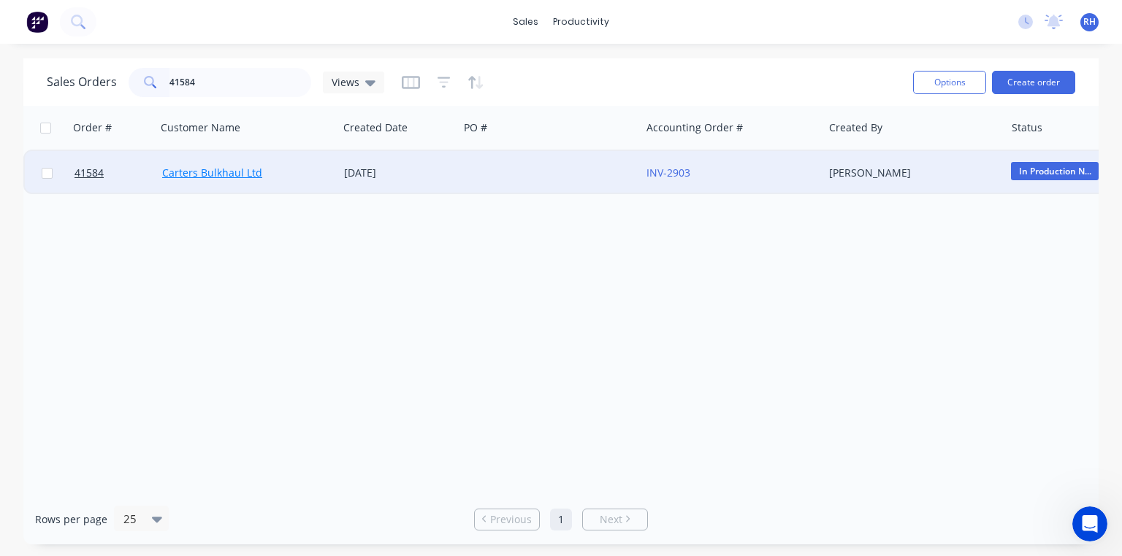
click at [236, 173] on link "Carters Bulkhaul Ltd" at bounding box center [212, 173] width 100 height 14
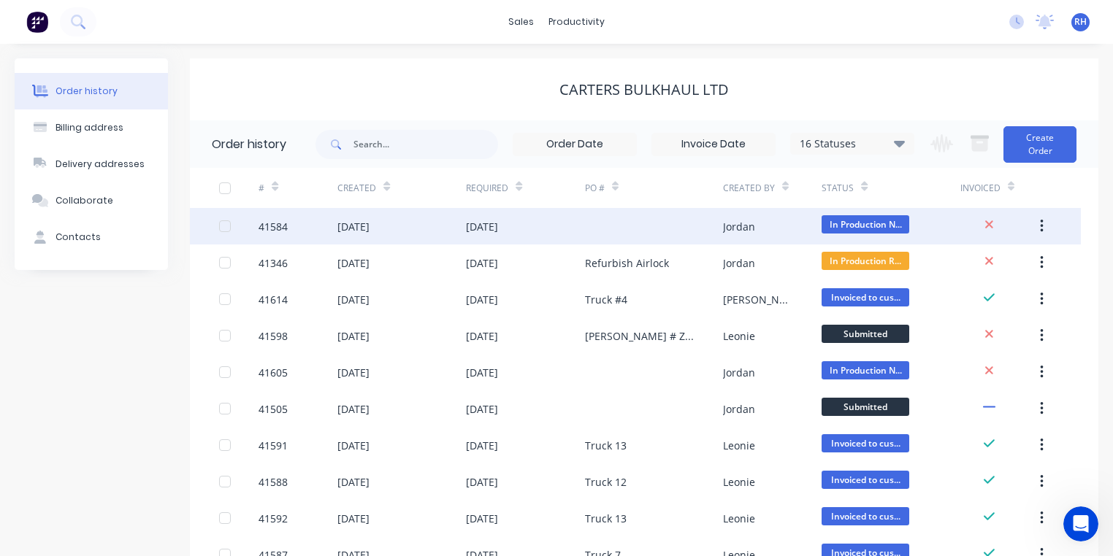
click at [370, 223] on div "[DATE]" at bounding box center [353, 226] width 32 height 15
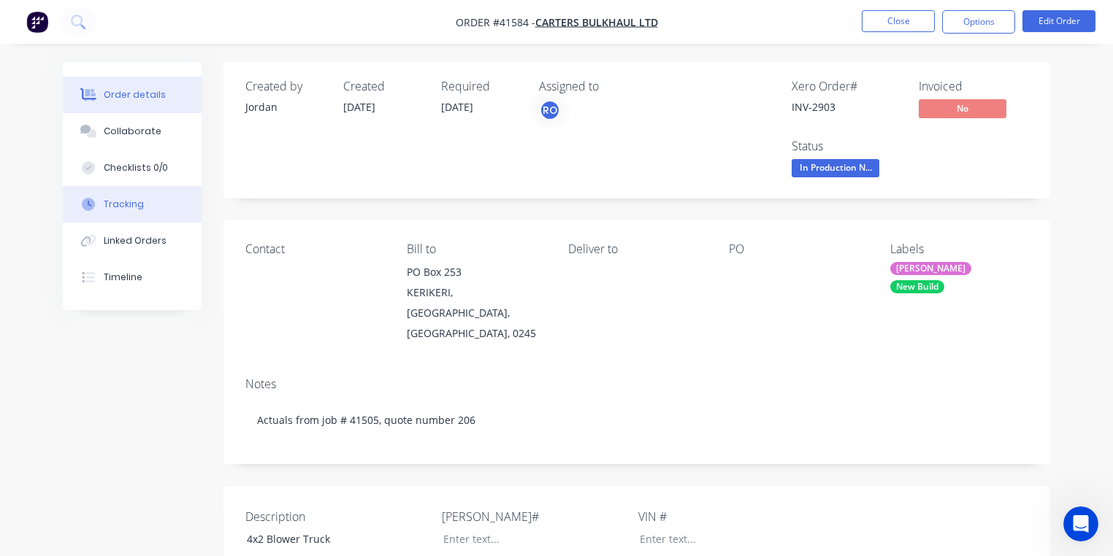
click at [139, 199] on div "Tracking" at bounding box center [124, 204] width 40 height 13
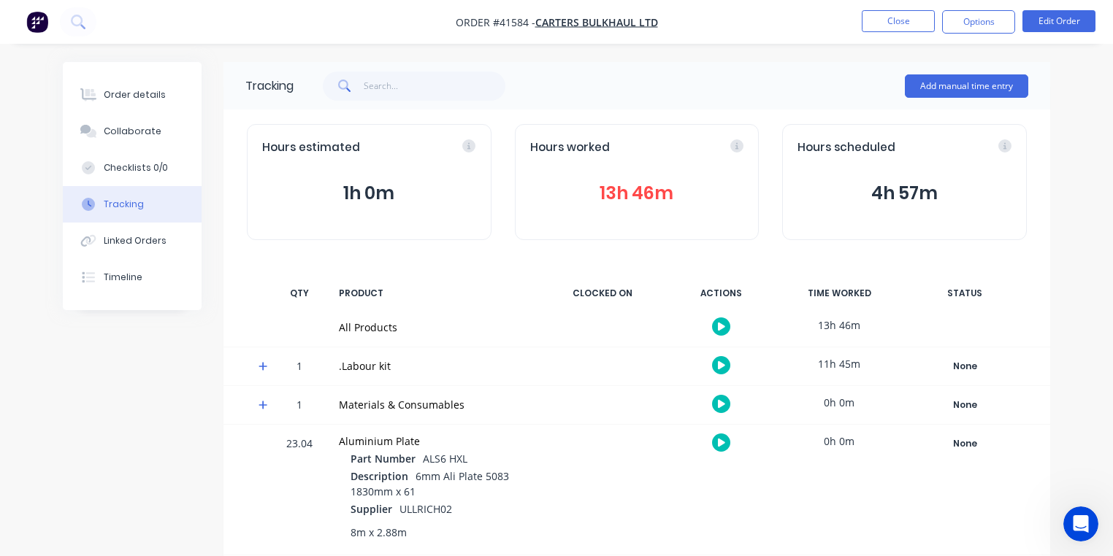
click at [264, 366] on icon at bounding box center [263, 366] width 9 height 9
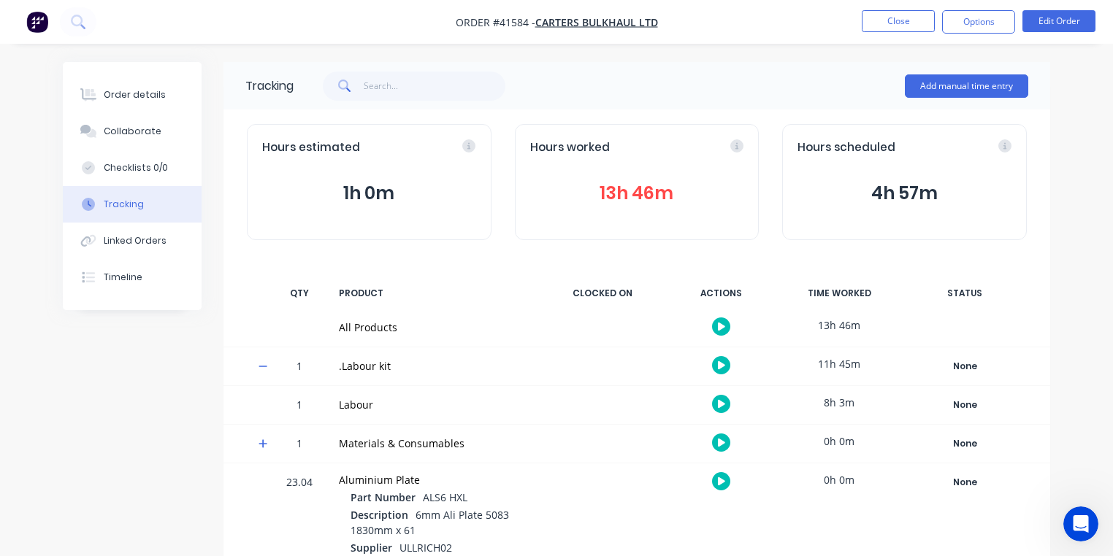
click at [722, 403] on icon "button" at bounding box center [721, 404] width 7 height 8
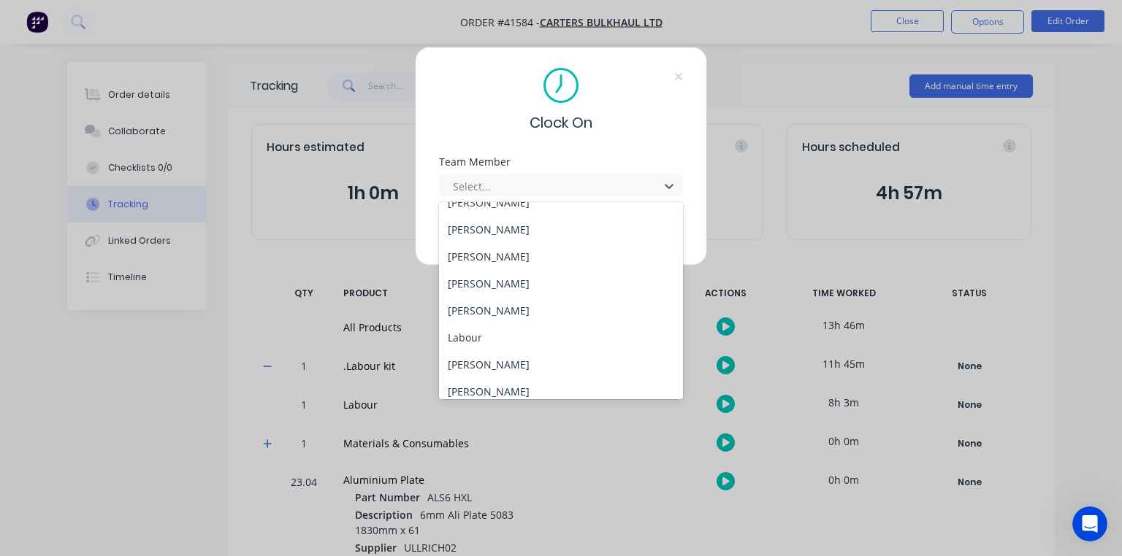
scroll to position [295, 0]
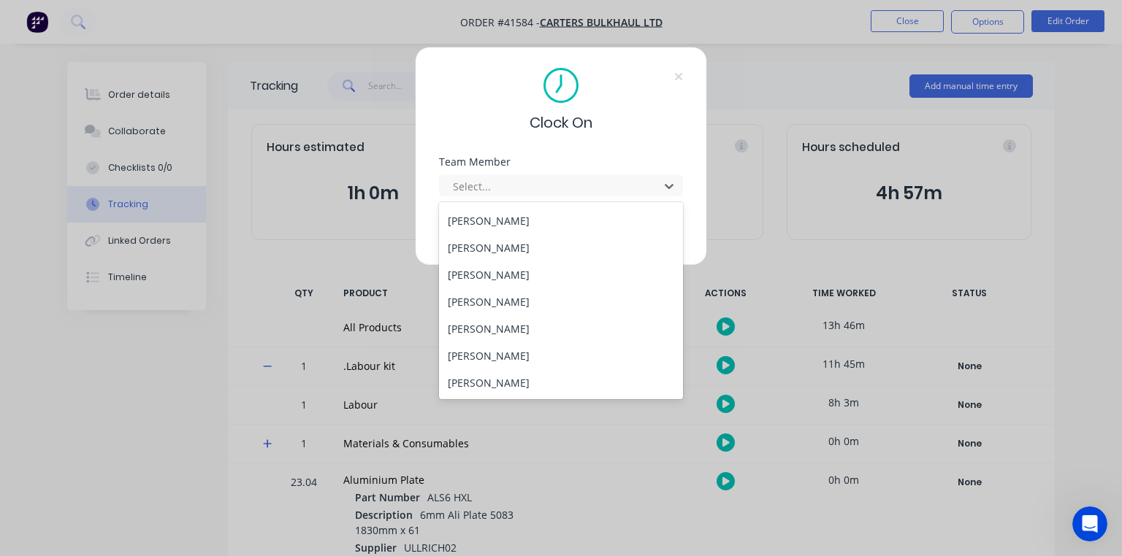
click at [510, 221] on div "[PERSON_NAME]" at bounding box center [561, 220] width 244 height 27
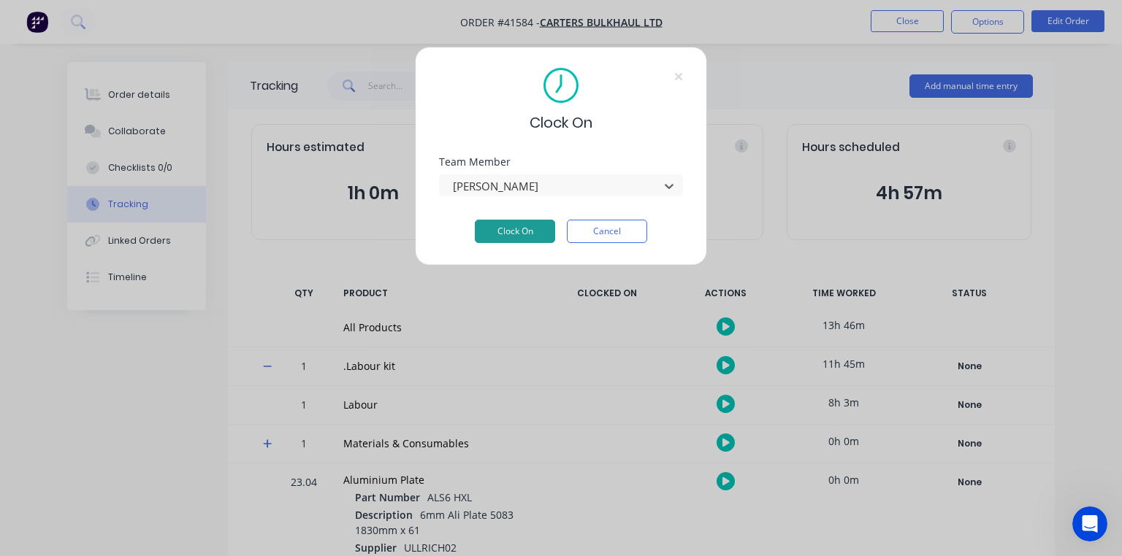
click at [521, 236] on button "Clock On" at bounding box center [515, 231] width 80 height 23
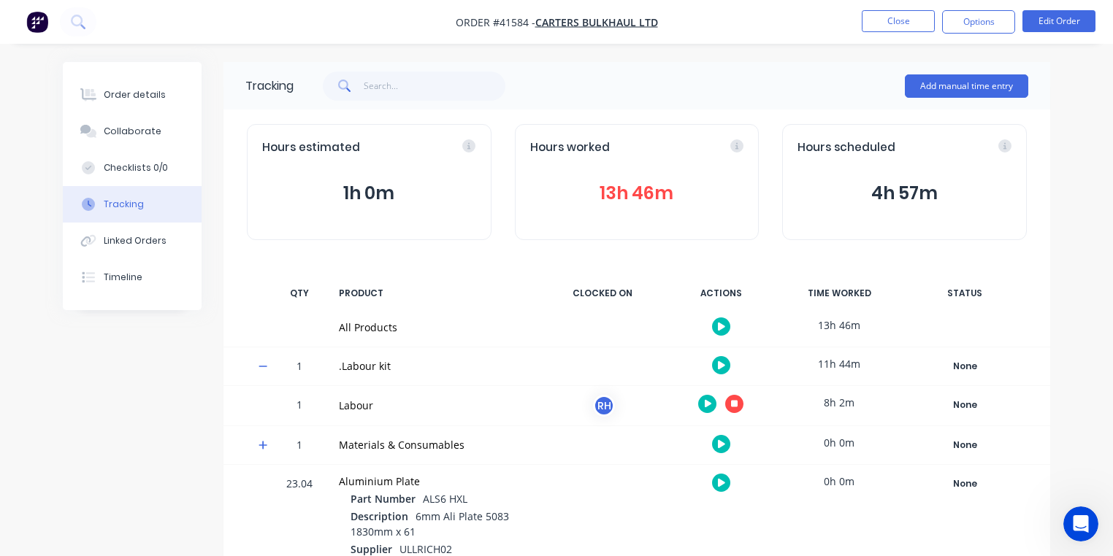
click at [31, 30] on img "button" at bounding box center [37, 22] width 22 height 22
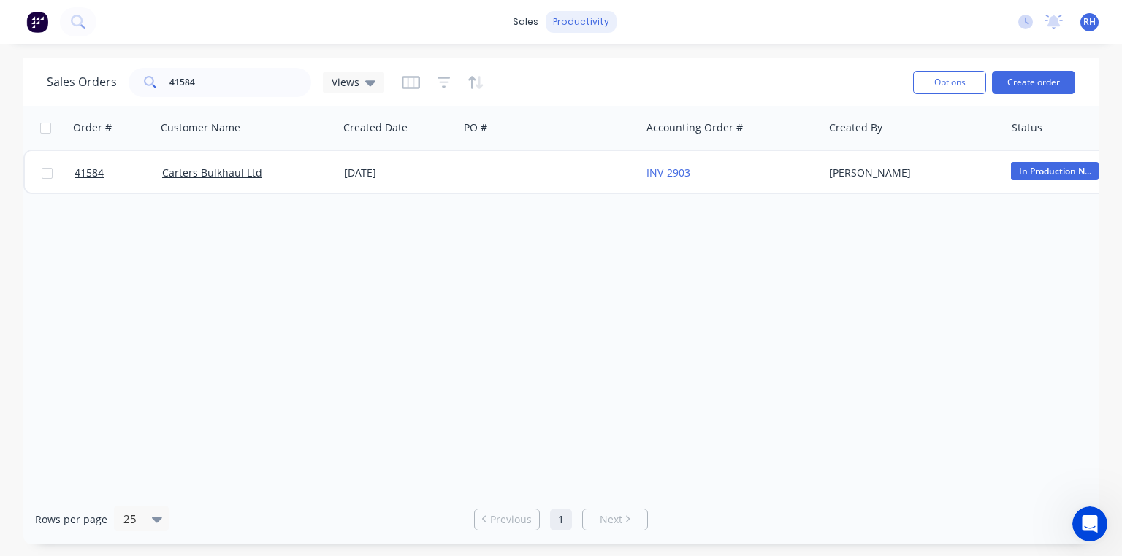
click at [584, 26] on div "productivity" at bounding box center [581, 22] width 71 height 22
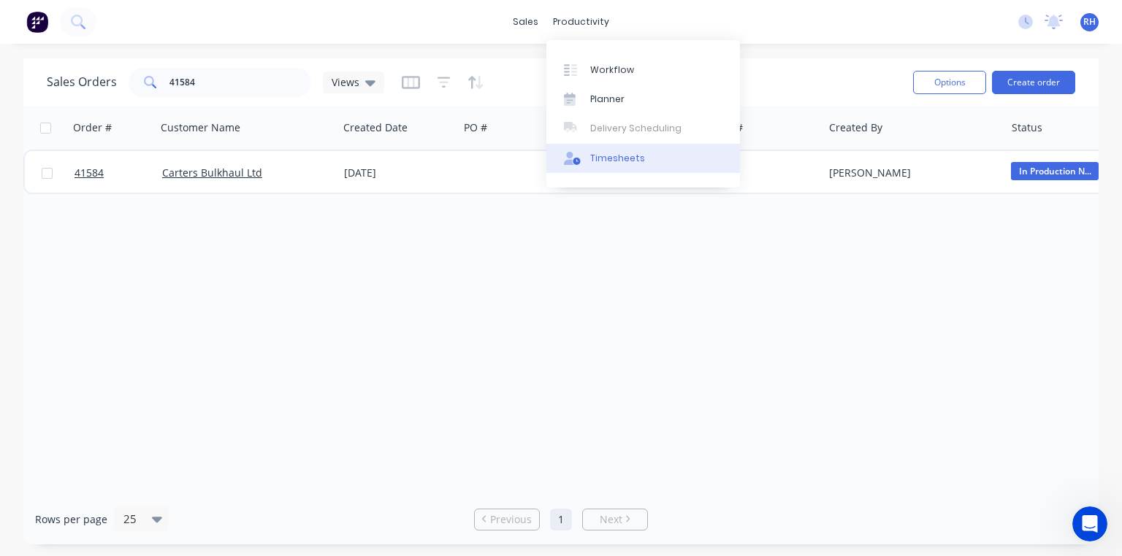
click at [637, 156] on div "Timesheets" at bounding box center [617, 158] width 55 height 13
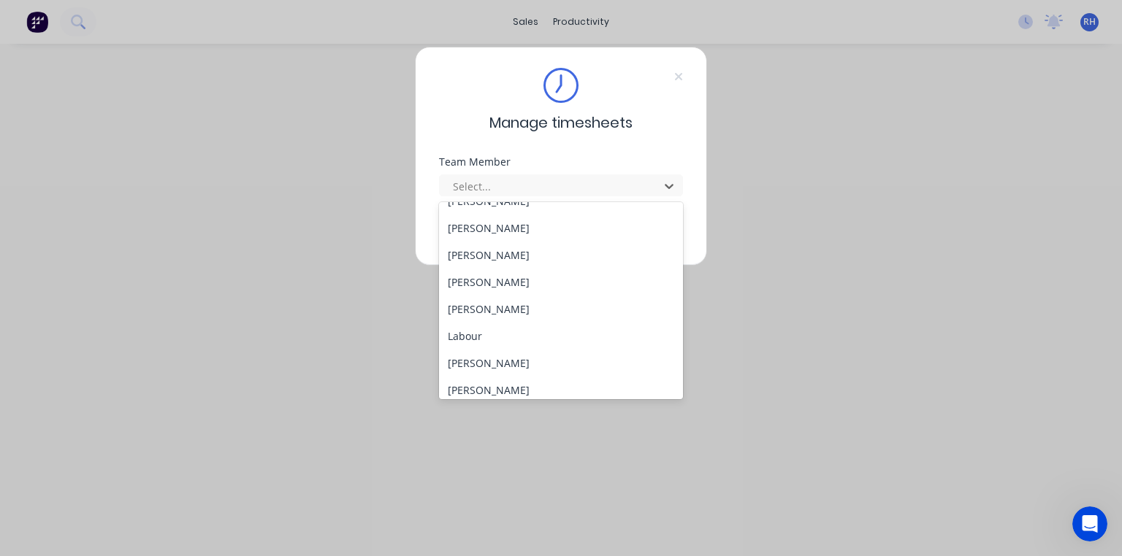
scroll to position [295, 0]
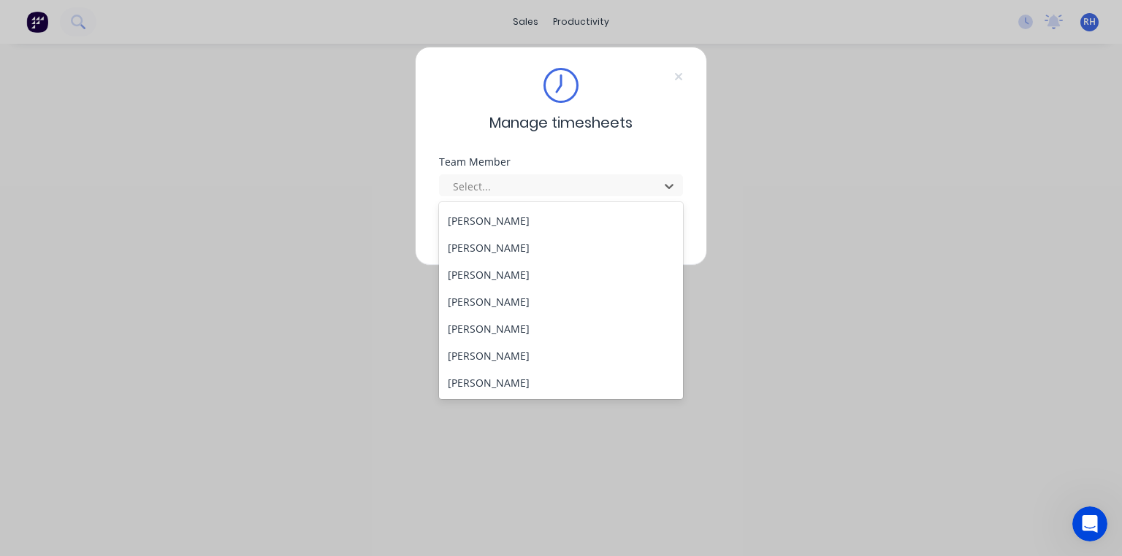
click at [521, 276] on div "[PERSON_NAME]" at bounding box center [561, 274] width 244 height 27
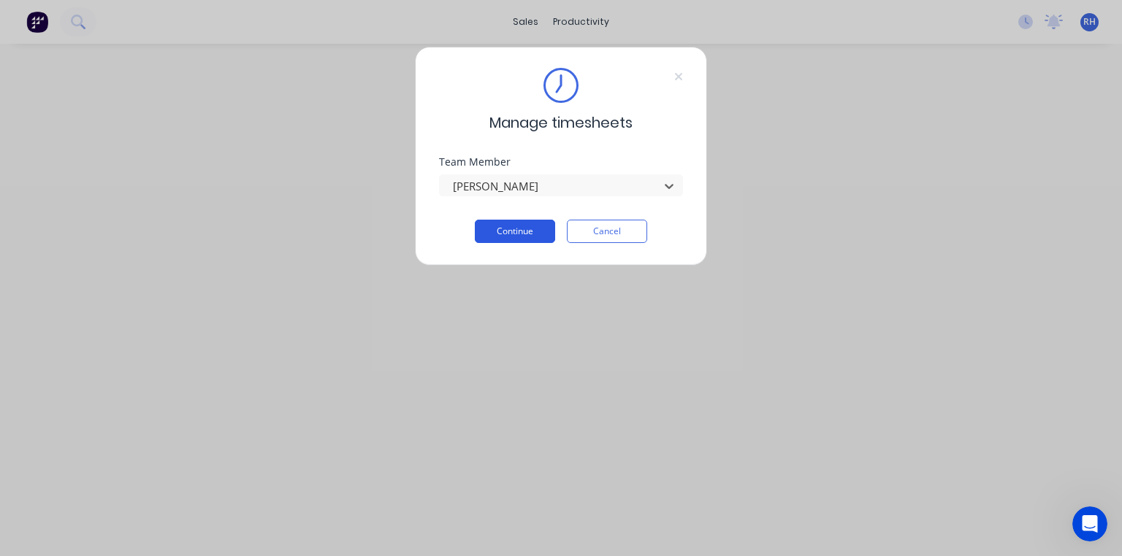
click at [516, 223] on button "Continue" at bounding box center [515, 231] width 80 height 23
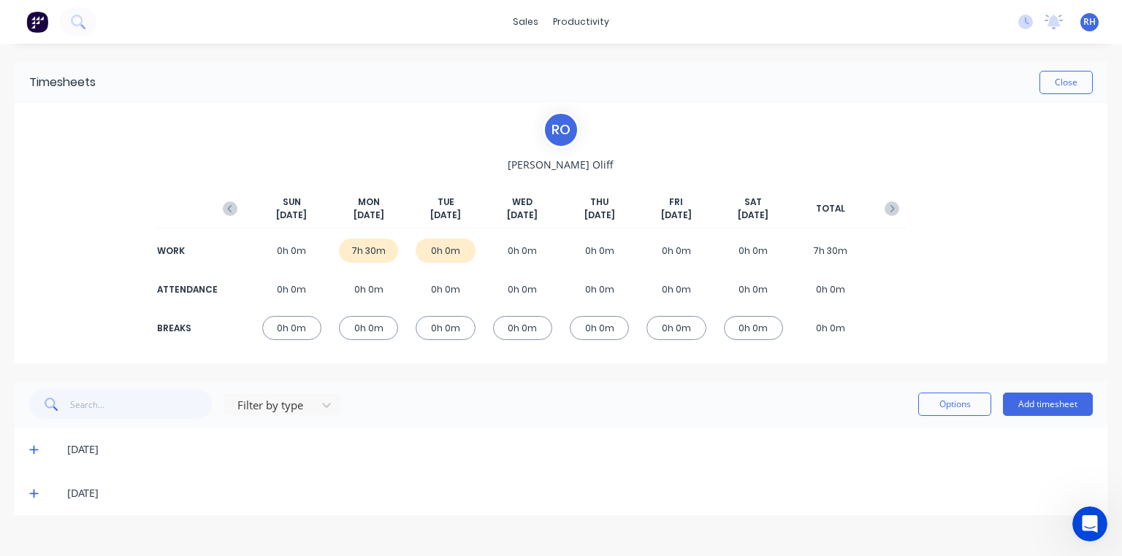
click at [564, 185] on div "[DATE] [DATE] [DATE] [DATE] [DATE] [DATE] [DATE] TOTAL WORK 0h 0m 7h 30m 0h 0m …" at bounding box center [560, 263] width 691 height 183
click at [581, 28] on div "productivity" at bounding box center [581, 22] width 71 height 22
click at [473, 150] on div "R O [PERSON_NAME] [DATE] [DATE] [DATE] [DATE] [DATE] [DATE] [DATE] TOTAL WORK 0…" at bounding box center [560, 233] width 691 height 243
click at [39, 449] on span at bounding box center [36, 450] width 15 height 15
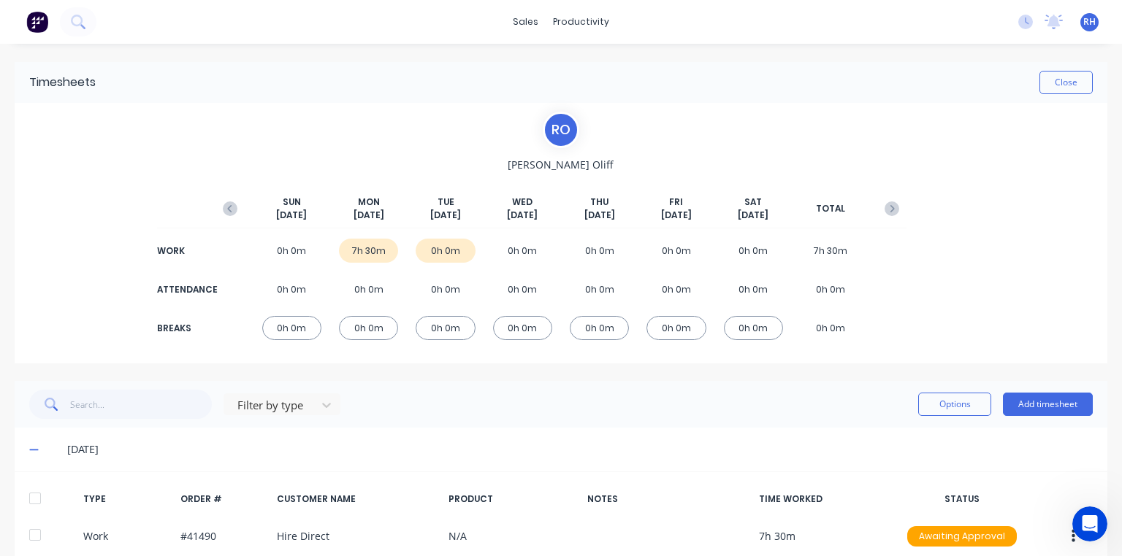
click at [45, 20] on img at bounding box center [37, 22] width 22 height 22
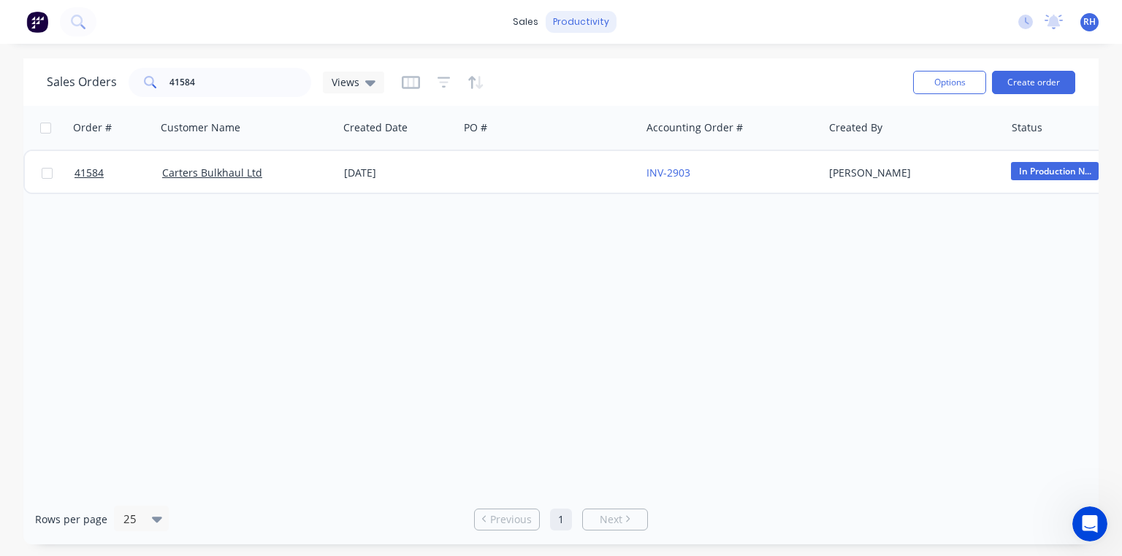
click at [596, 32] on div "productivity" at bounding box center [581, 22] width 71 height 22
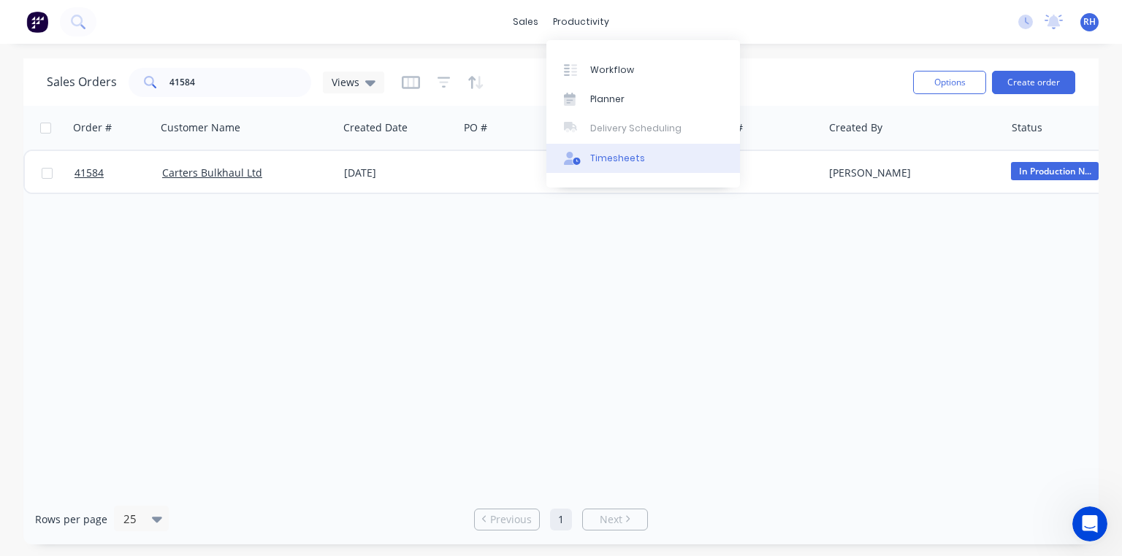
click at [625, 164] on div "Timesheets" at bounding box center [617, 158] width 55 height 13
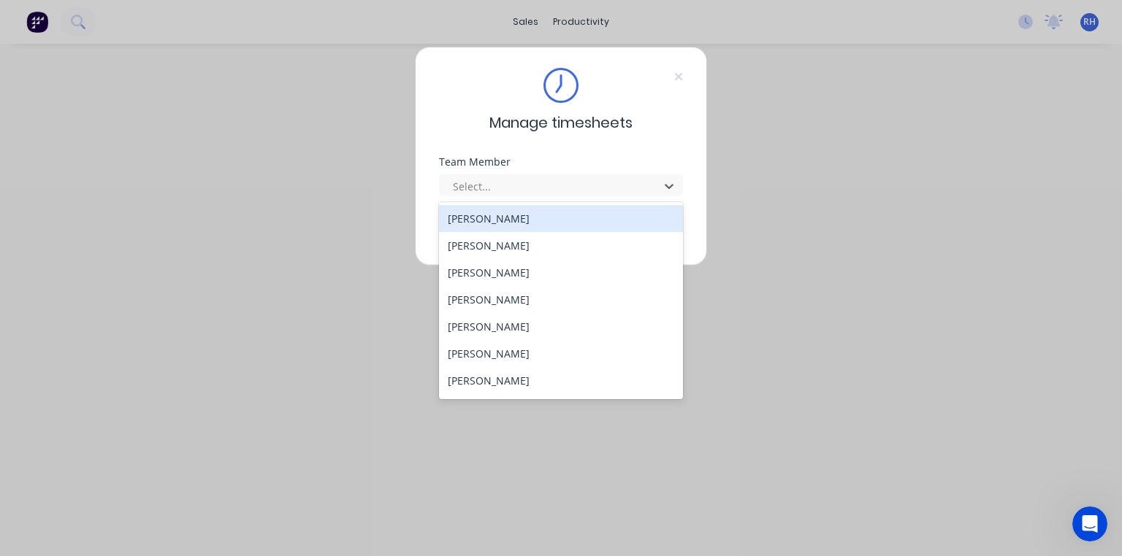
click at [508, 221] on div "[PERSON_NAME]" at bounding box center [561, 218] width 244 height 27
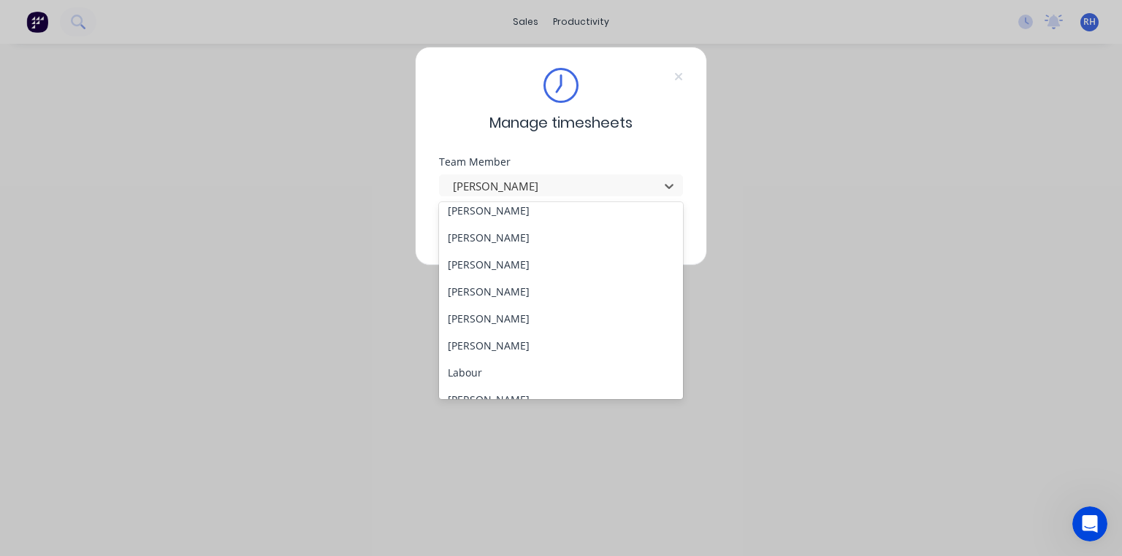
scroll to position [295, 0]
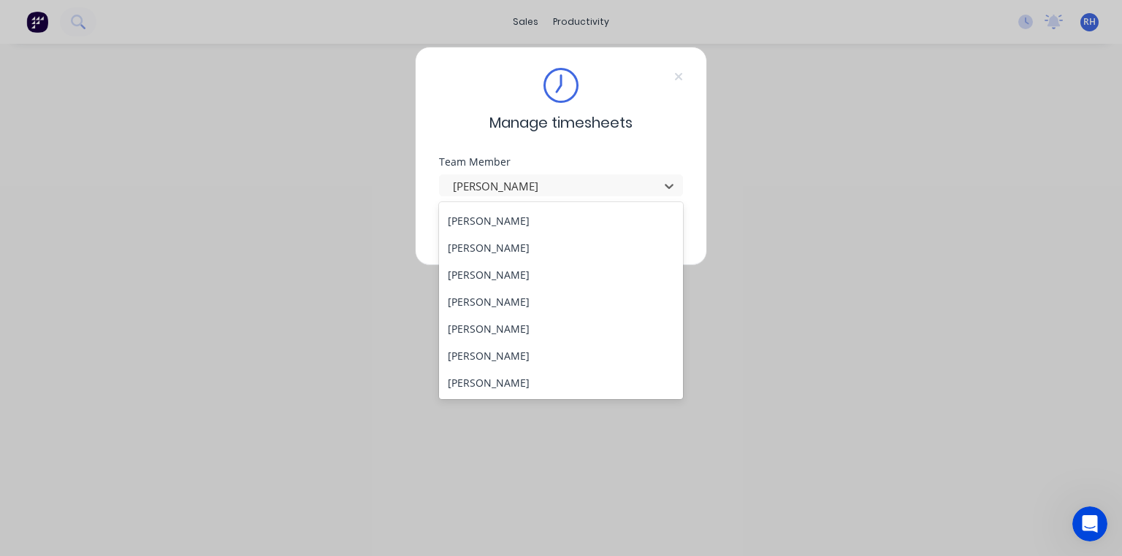
click at [506, 220] on div "[PERSON_NAME]" at bounding box center [561, 220] width 244 height 27
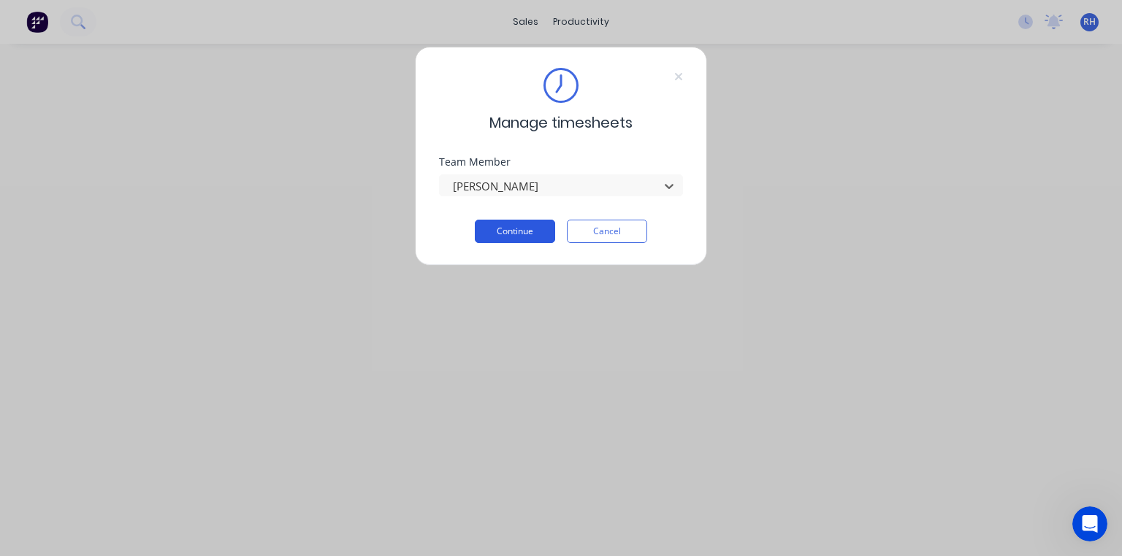
click at [517, 238] on button "Continue" at bounding box center [515, 231] width 80 height 23
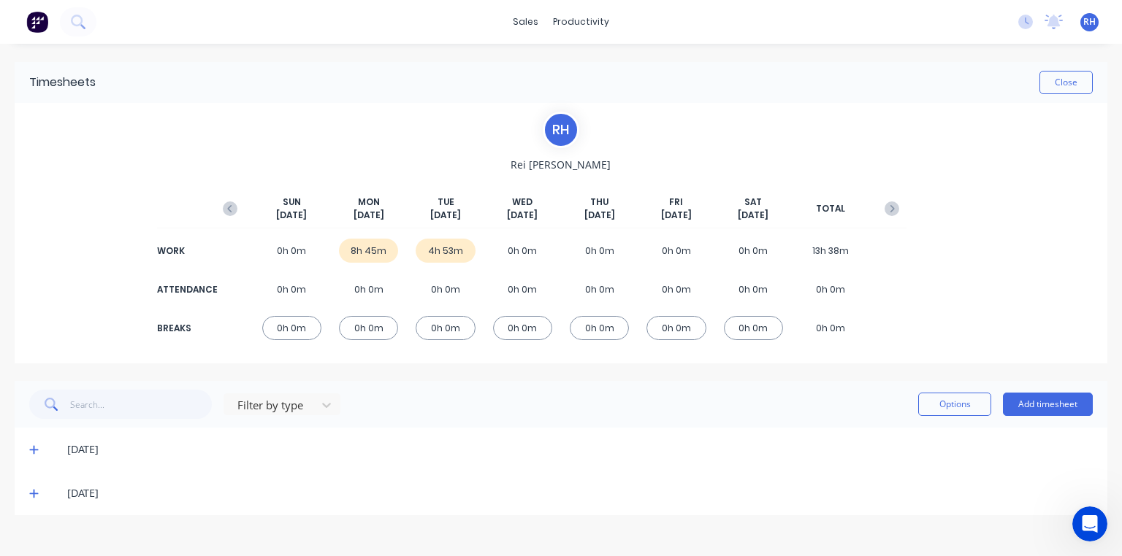
click at [39, 493] on span at bounding box center [36, 493] width 15 height 15
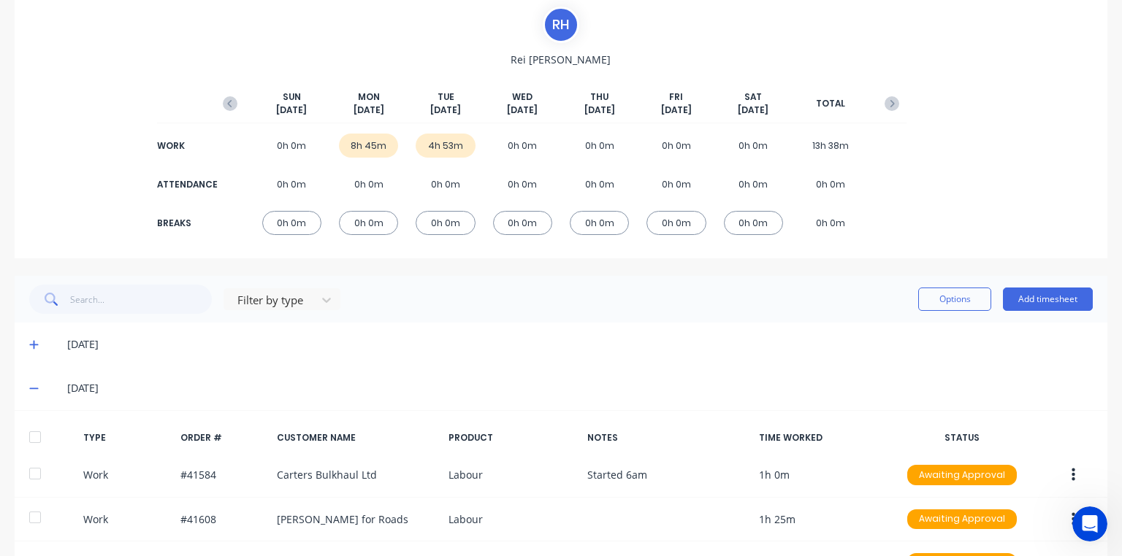
scroll to position [339, 0]
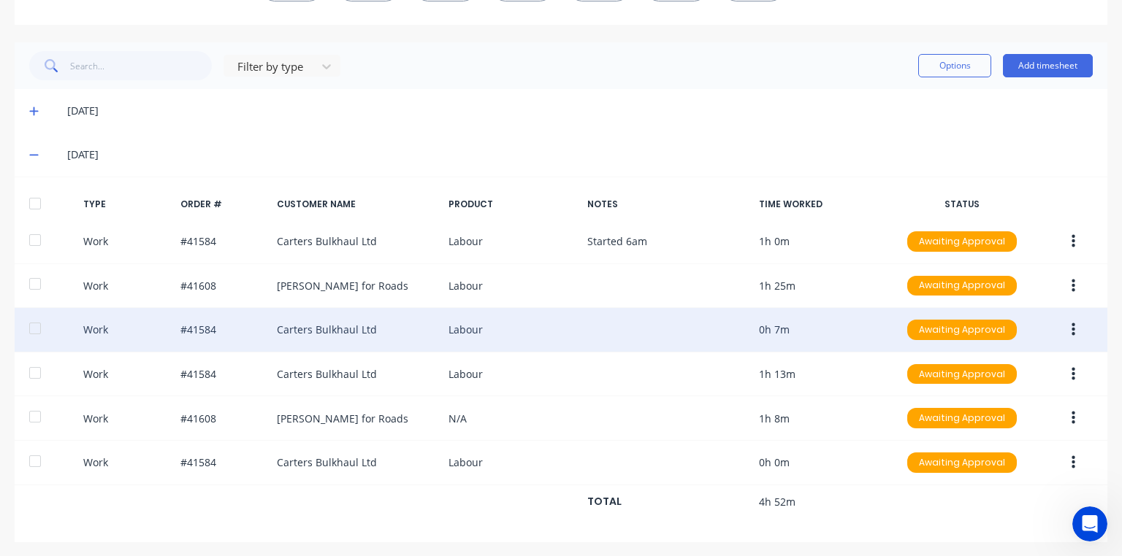
click at [1060, 333] on button "button" at bounding box center [1073, 330] width 34 height 26
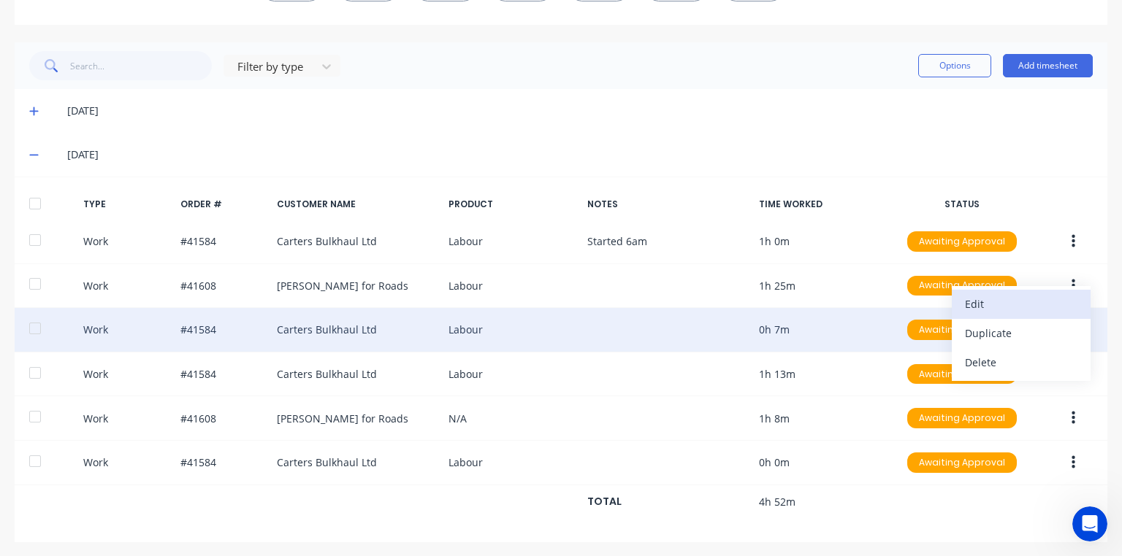
click at [980, 306] on div "Edit" at bounding box center [1021, 304] width 112 height 21
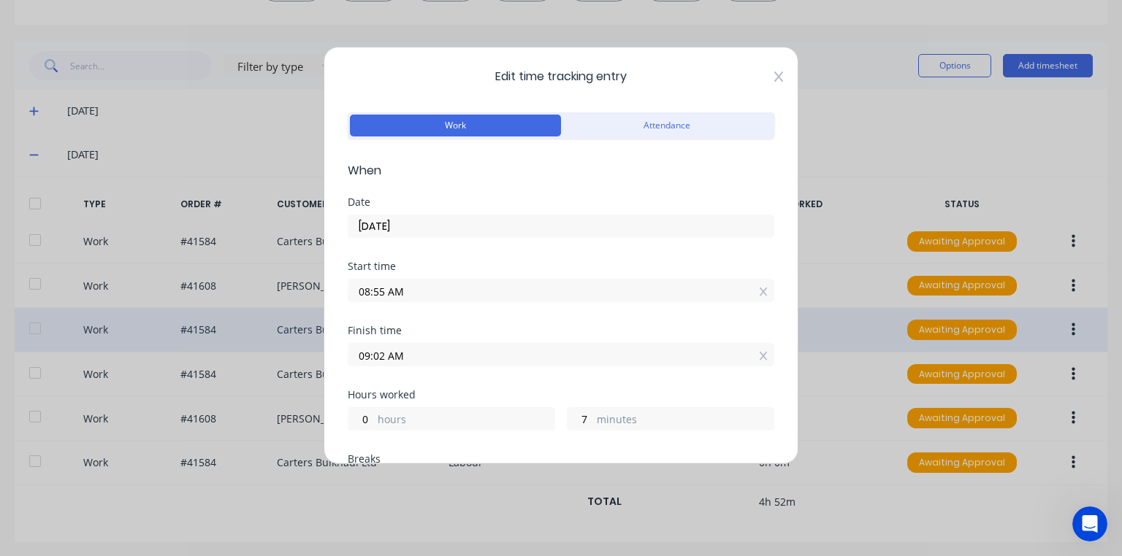
click at [774, 80] on icon at bounding box center [778, 77] width 9 height 10
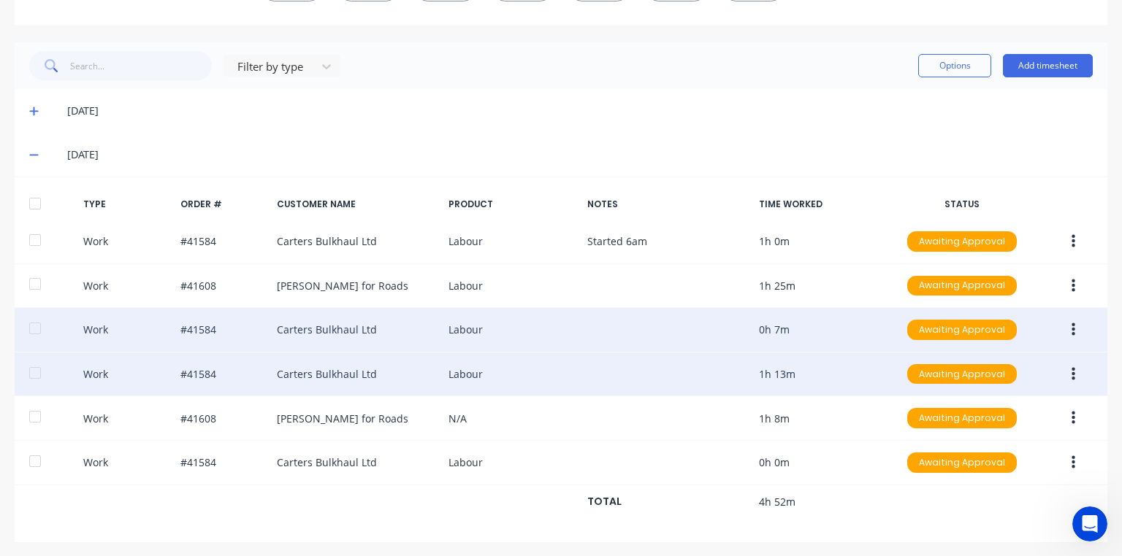
click at [1071, 367] on icon "button" at bounding box center [1073, 375] width 4 height 16
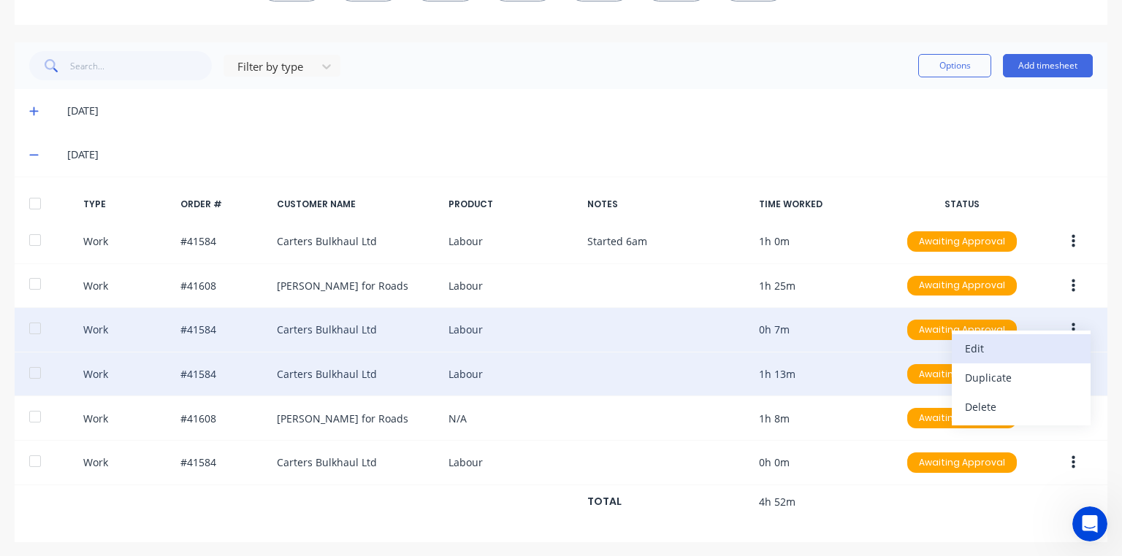
click at [973, 346] on div "Edit" at bounding box center [1021, 348] width 112 height 21
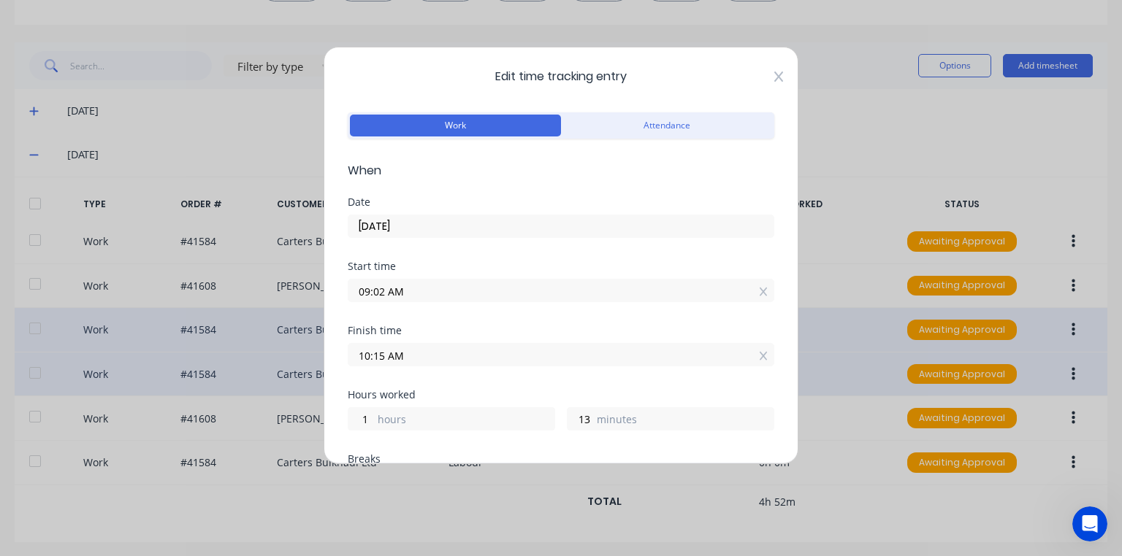
click at [774, 79] on icon at bounding box center [778, 77] width 9 height 10
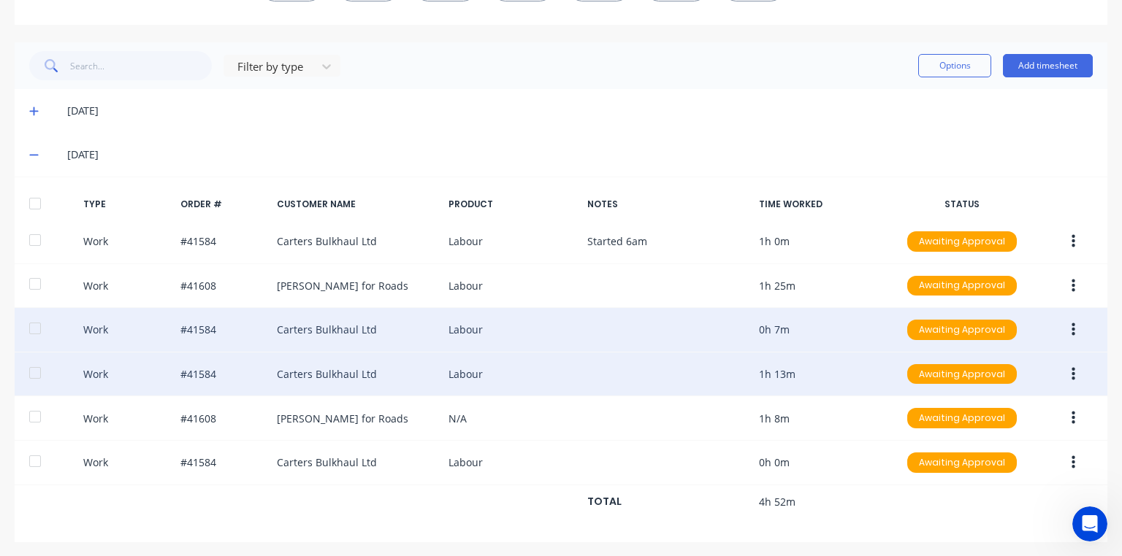
click at [1071, 327] on icon "button" at bounding box center [1073, 330] width 4 height 13
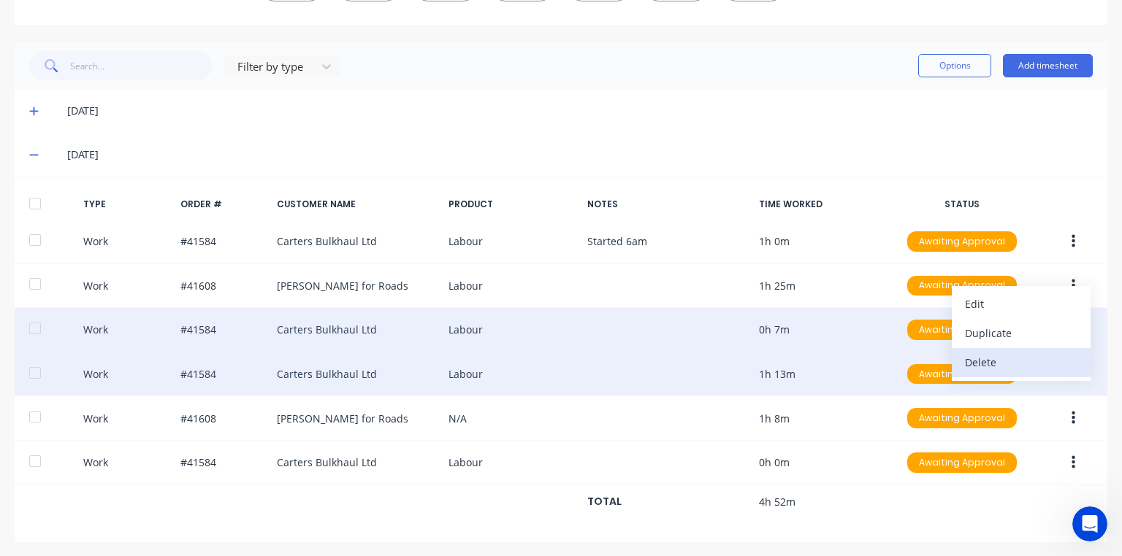
click at [998, 365] on div "Delete" at bounding box center [1021, 362] width 112 height 21
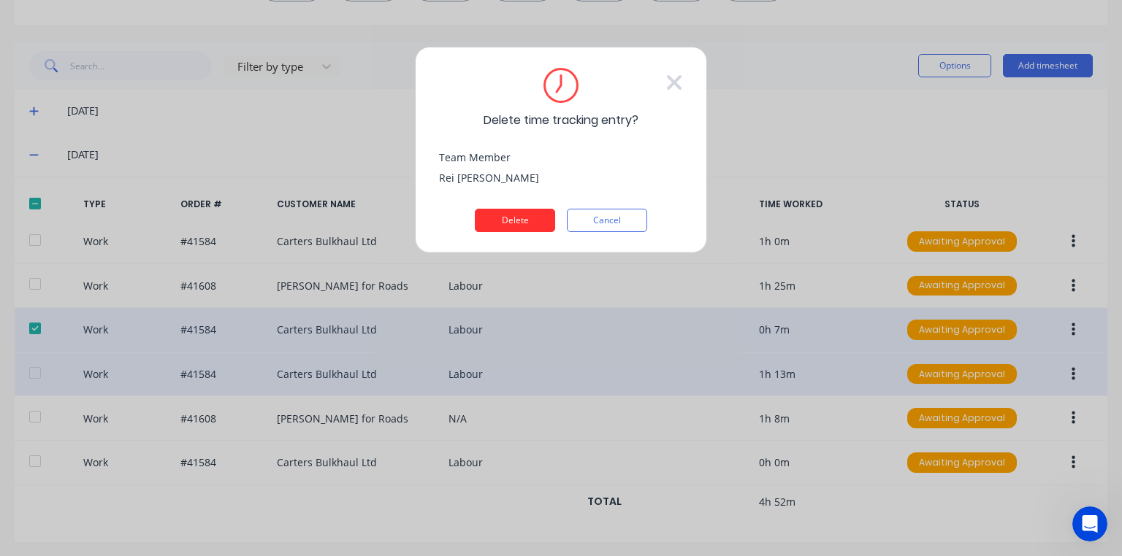
click at [530, 220] on button "Delete" at bounding box center [515, 220] width 80 height 23
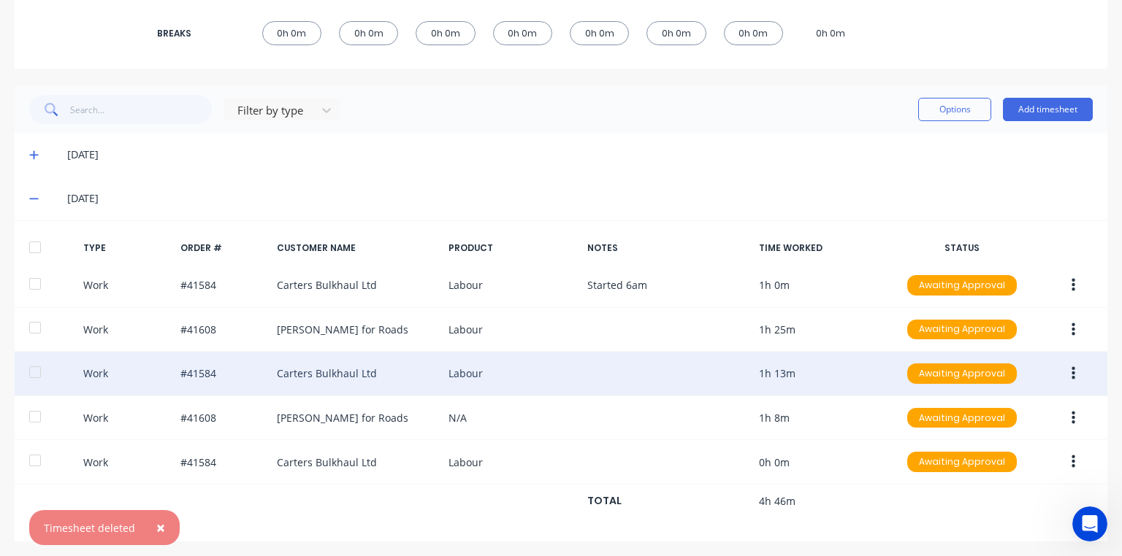
click at [1071, 374] on icon "button" at bounding box center [1073, 374] width 4 height 16
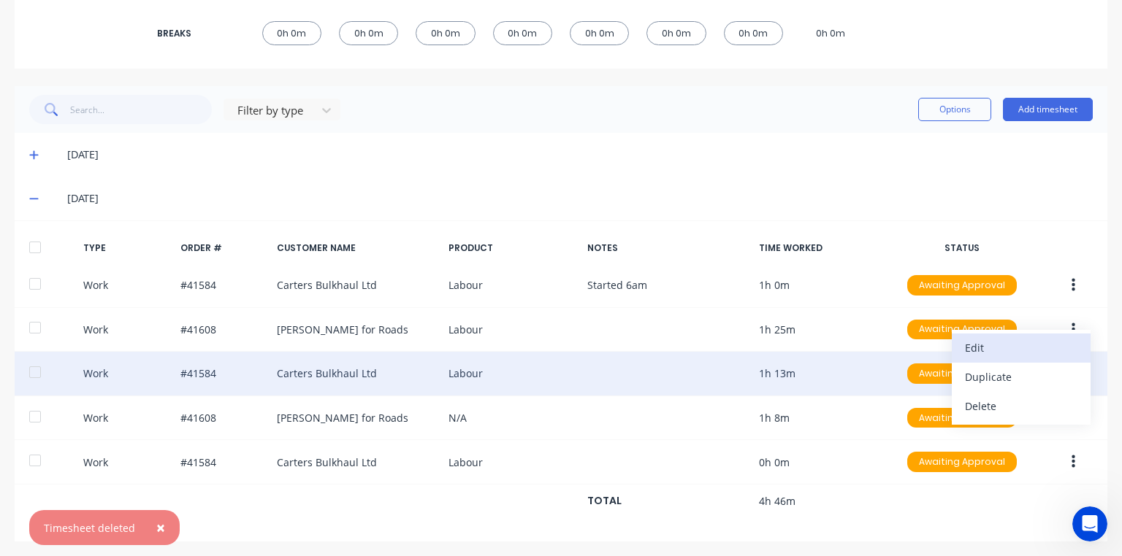
click at [975, 347] on div "Edit" at bounding box center [1021, 347] width 112 height 21
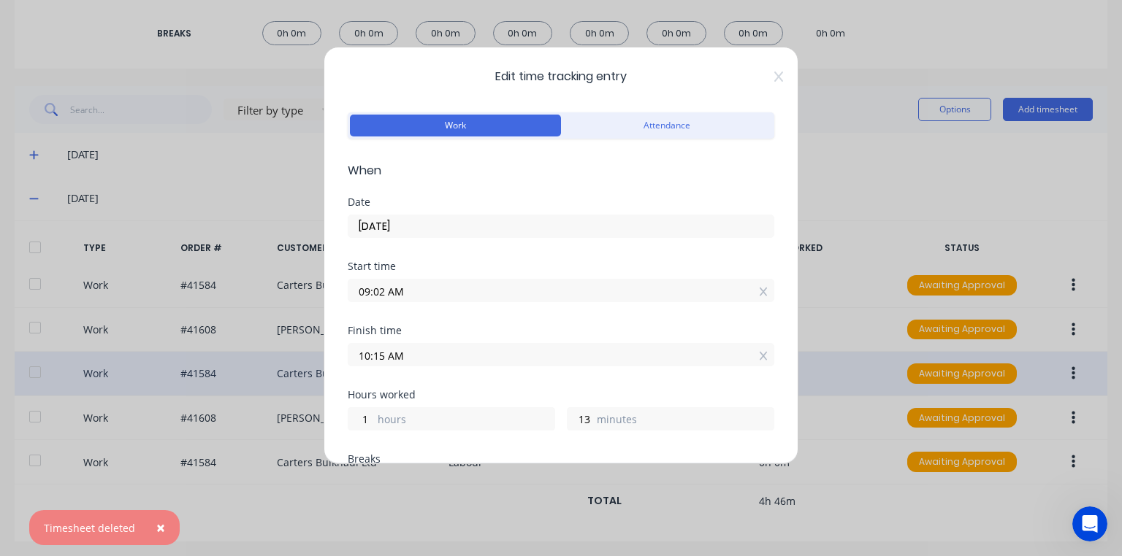
click at [368, 294] on input "09:02 AM" at bounding box center [560, 291] width 425 height 22
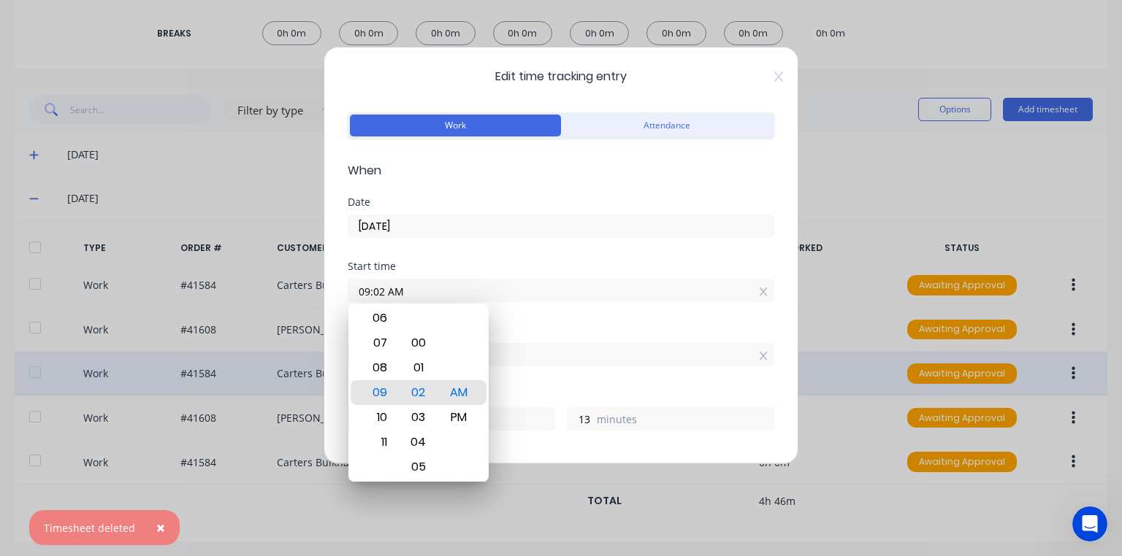
click at [373, 372] on div "08" at bounding box center [378, 368] width 36 height 25
type input "08:02 AM"
type input "2"
click at [378, 301] on label "08:02 AM" at bounding box center [561, 290] width 426 height 23
click at [378, 301] on input "08:02 AM" at bounding box center [560, 291] width 425 height 22
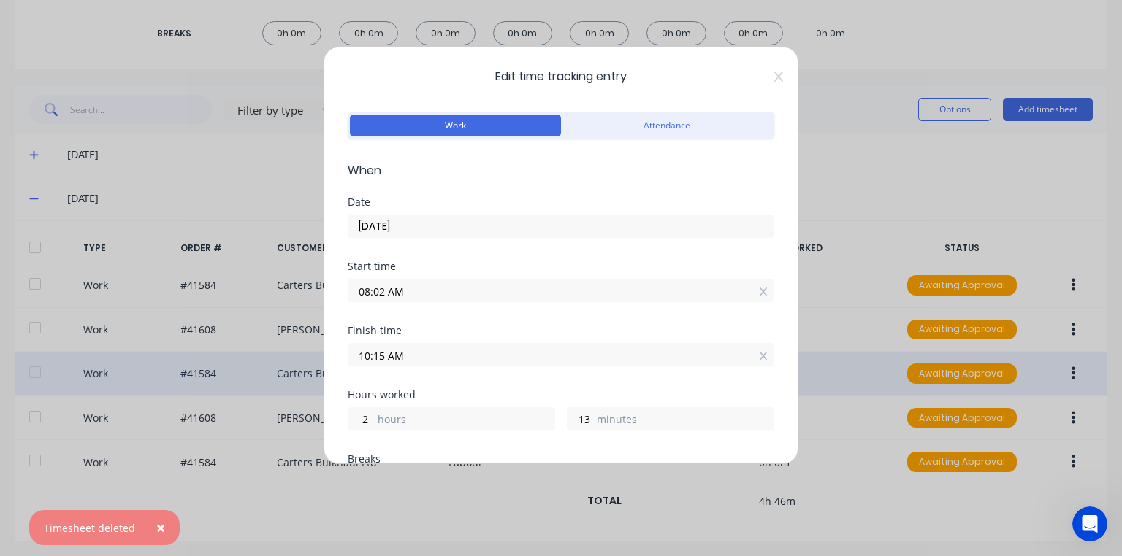
click at [382, 291] on input "08:02 AM" at bounding box center [560, 291] width 425 height 22
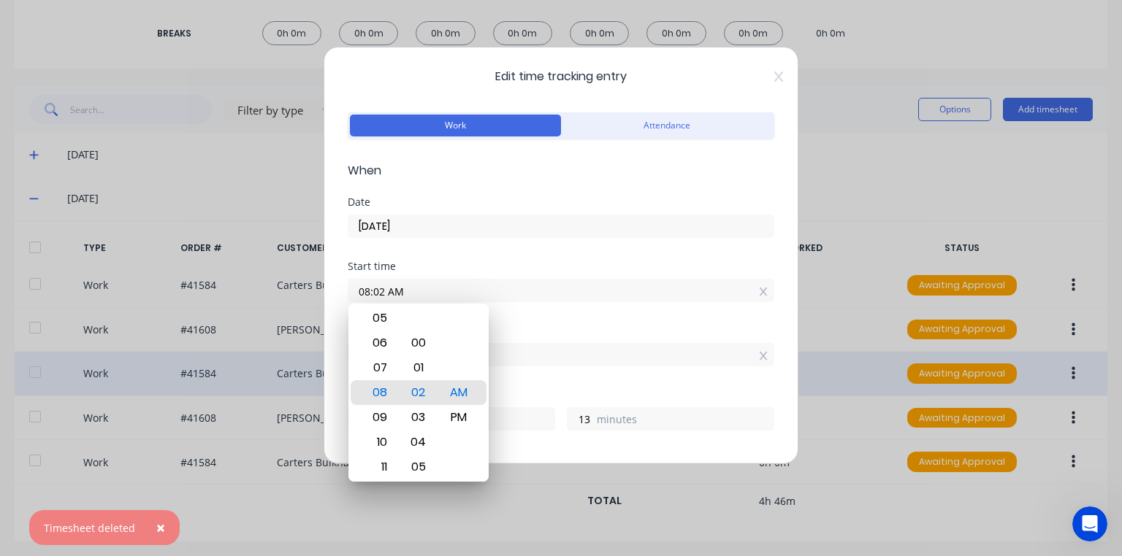
type input "08:42 AM"
type input "1"
type input "33"
type input "08:57 AM"
type input "18"
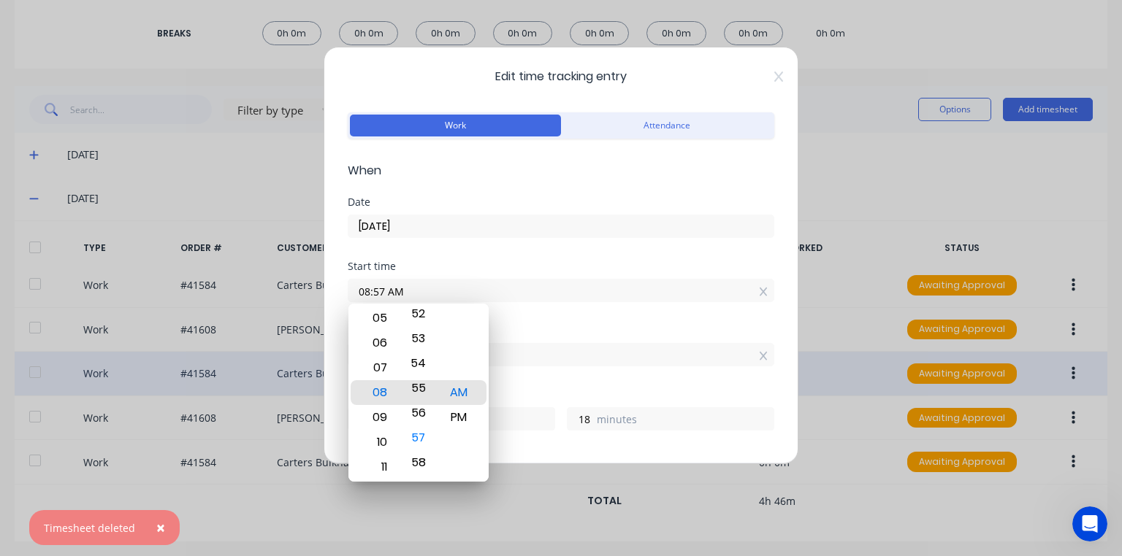
type input "08:55 AM"
type input "20"
click at [532, 258] on div "Date [DATE]" at bounding box center [561, 229] width 426 height 64
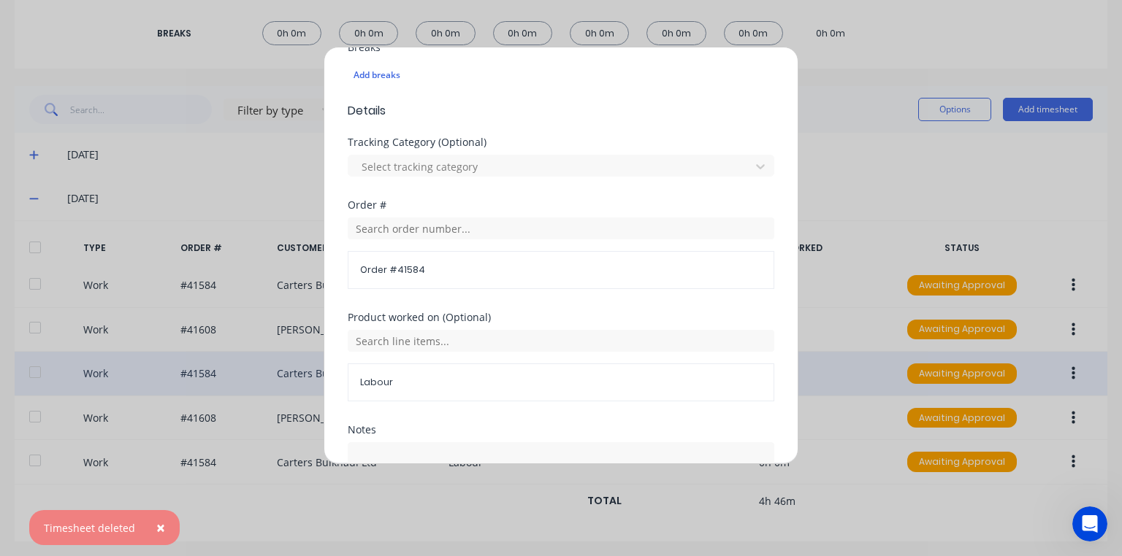
scroll to position [532, 0]
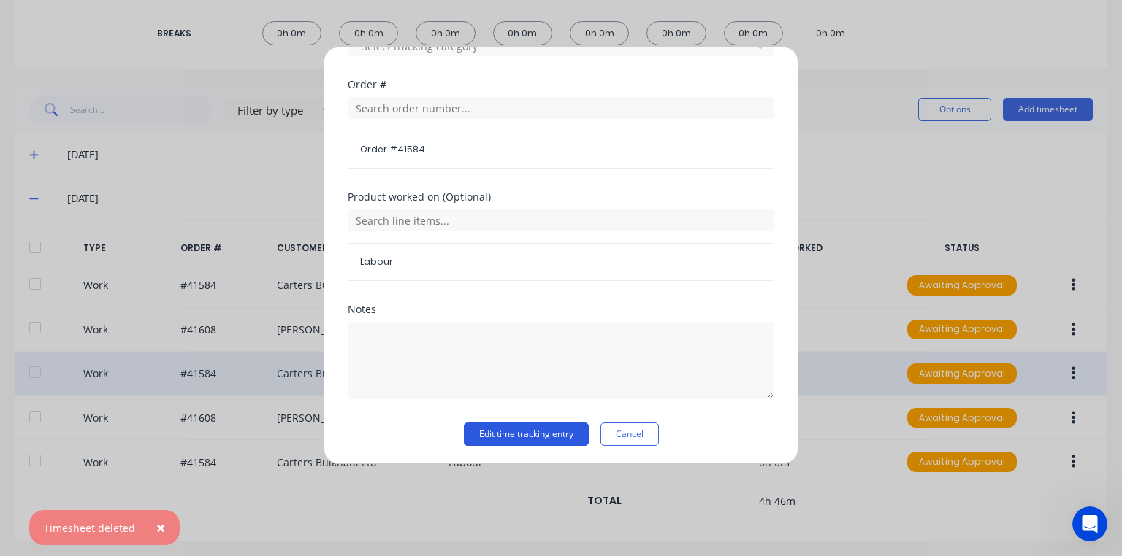
click at [515, 428] on button "Edit time tracking entry" at bounding box center [526, 434] width 125 height 23
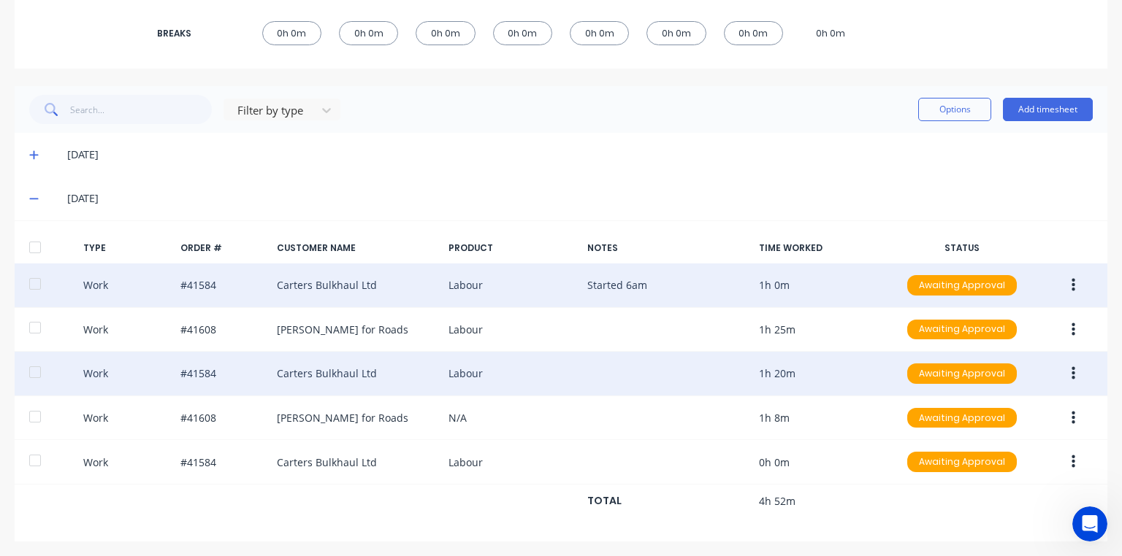
click at [1069, 293] on button "button" at bounding box center [1073, 285] width 34 height 26
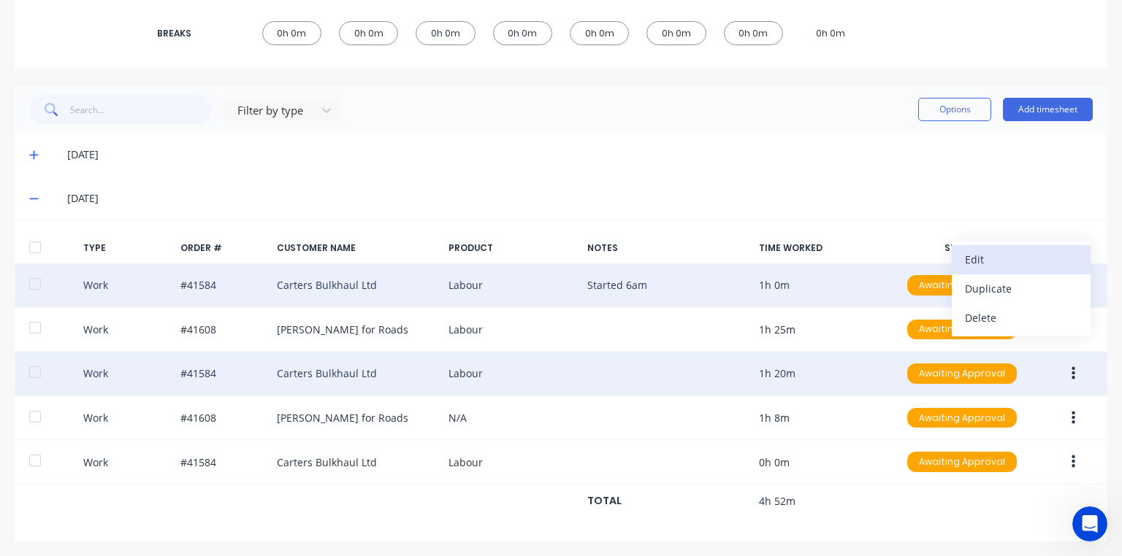
click at [990, 263] on div "Edit" at bounding box center [1021, 259] width 112 height 21
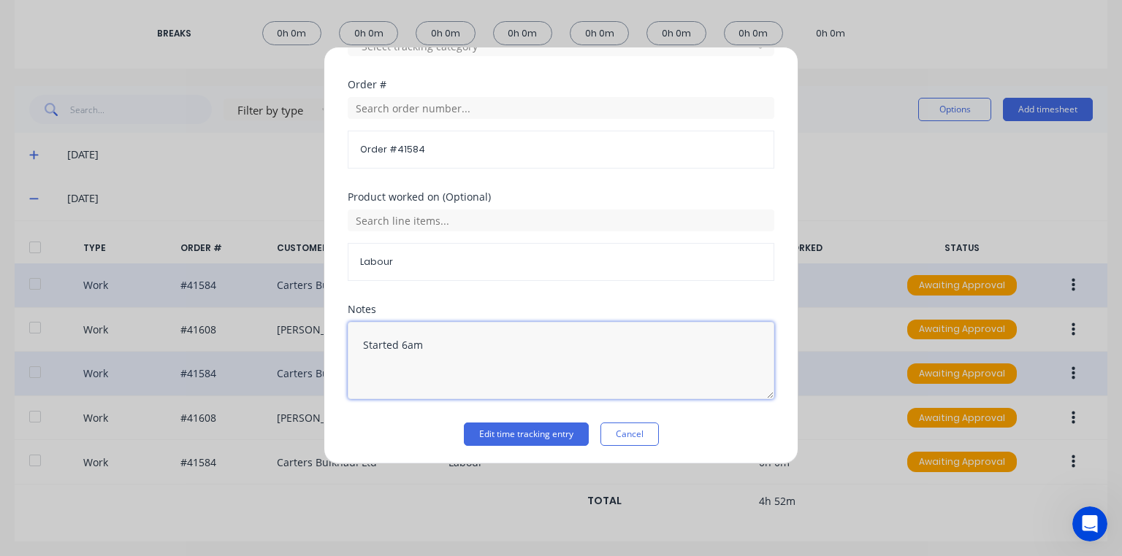
click at [365, 344] on textarea "Started 6am" at bounding box center [561, 360] width 426 height 77
click at [371, 343] on textarea "Started 6am" at bounding box center [561, 360] width 426 height 77
click at [363, 342] on textarea "Started 6am" at bounding box center [561, 360] width 426 height 77
click at [367, 345] on textarea "Started 6am" at bounding box center [561, 360] width 426 height 77
click at [365, 347] on textarea "Started 6am" at bounding box center [561, 360] width 426 height 77
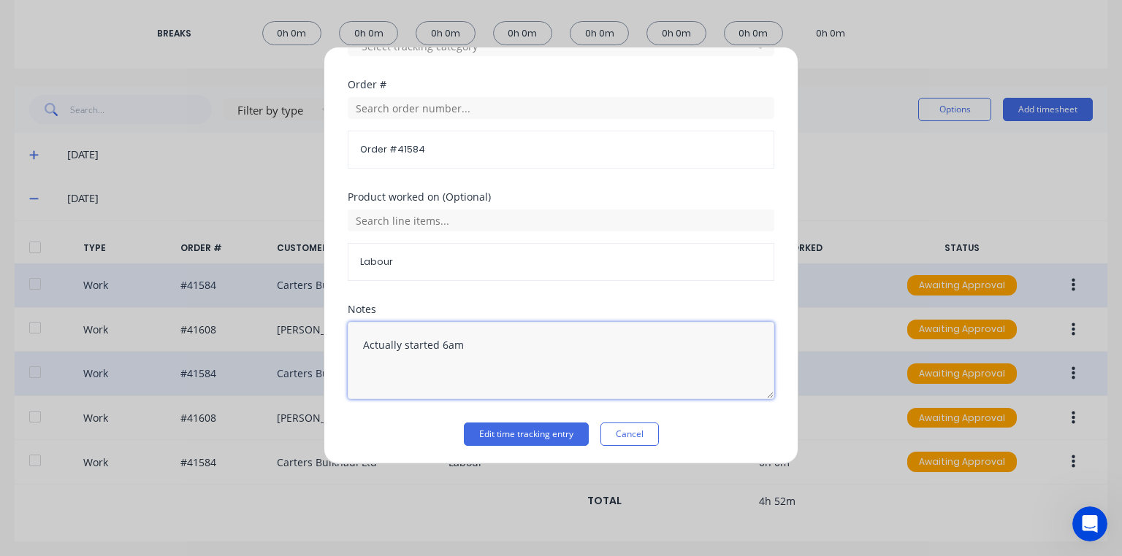
type textarea "Actually started 6am"
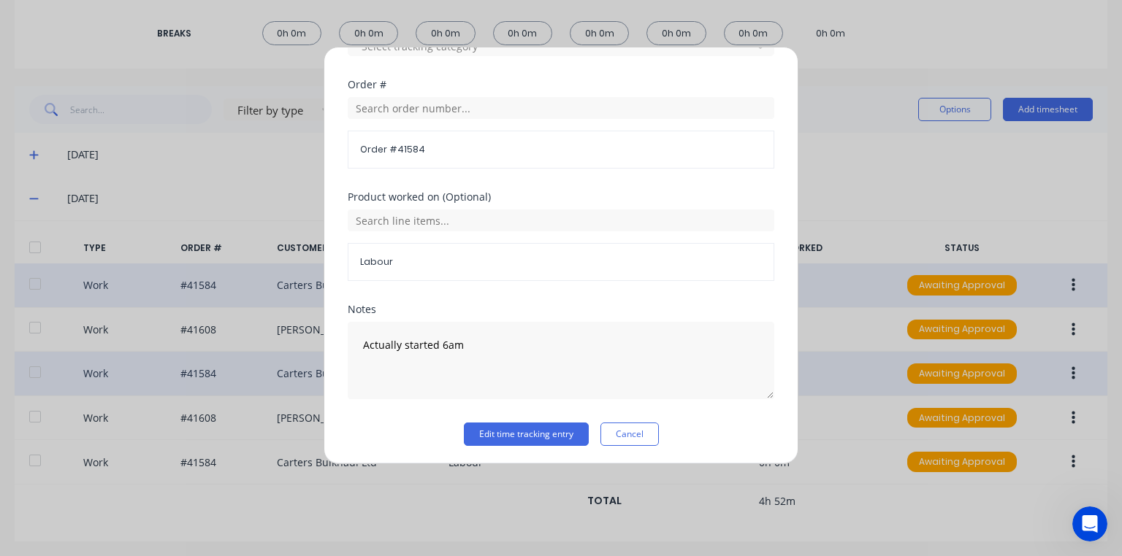
click at [588, 300] on div "Product worked on (Optional) Labour" at bounding box center [561, 248] width 426 height 112
click at [548, 426] on button "Edit time tracking entry" at bounding box center [526, 434] width 125 height 23
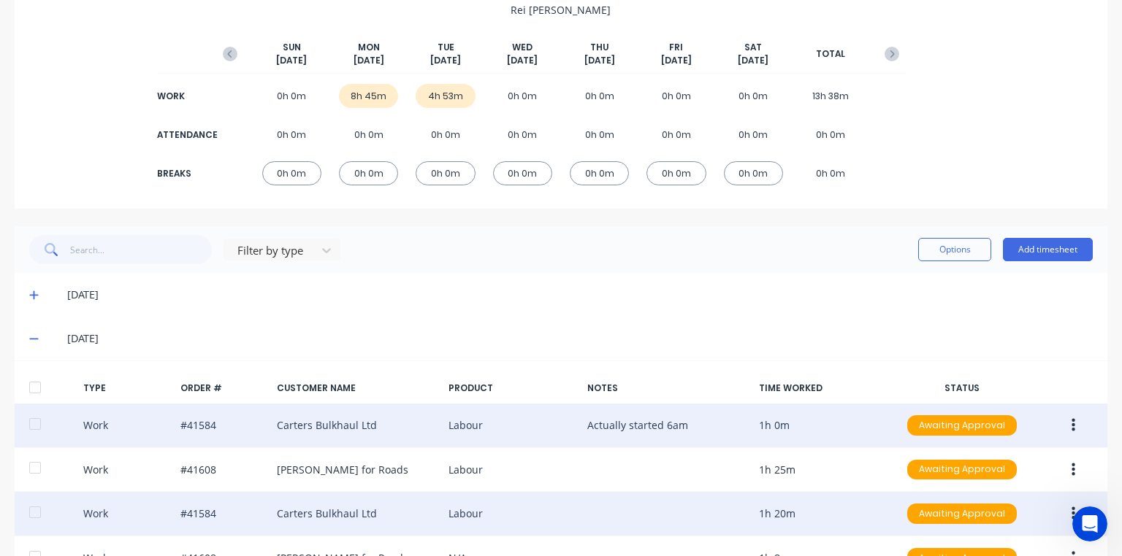
scroll to position [0, 0]
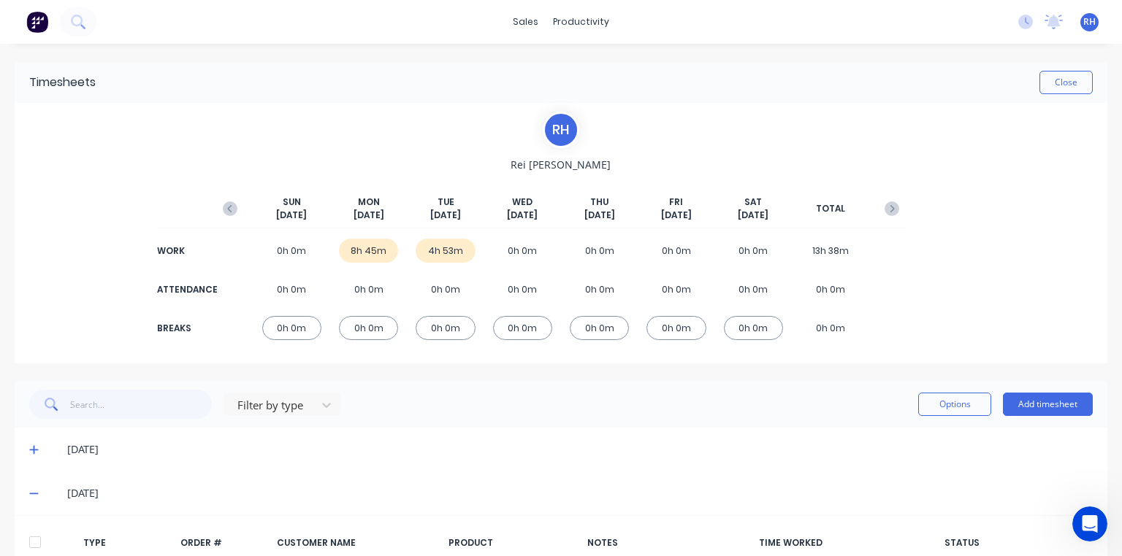
click at [44, 11] on img at bounding box center [37, 22] width 22 height 22
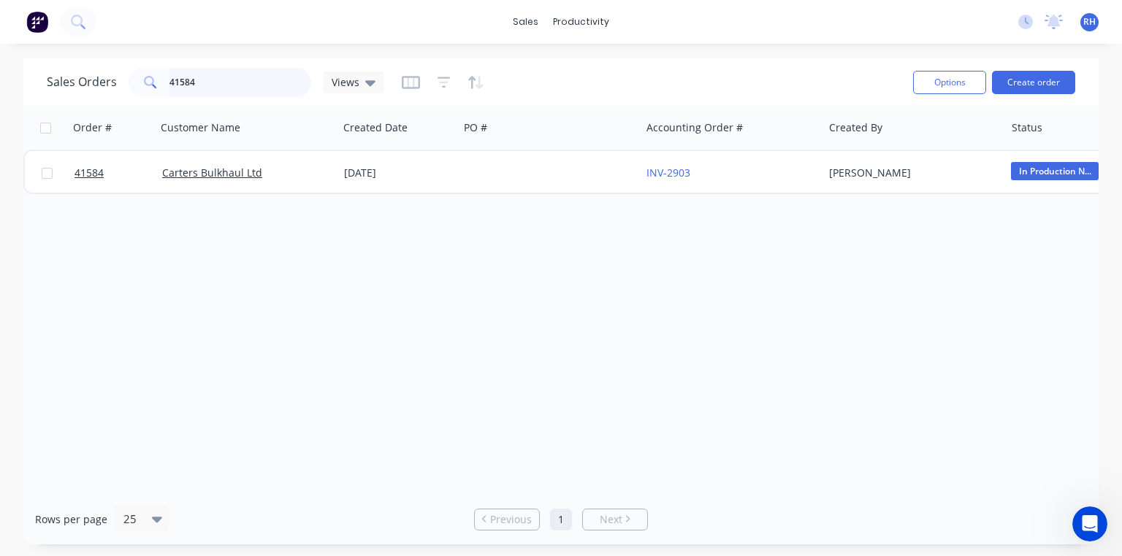
click at [262, 87] on input "41584" at bounding box center [240, 82] width 142 height 29
click at [282, 88] on input "41584" at bounding box center [240, 82] width 142 height 29
type input "4"
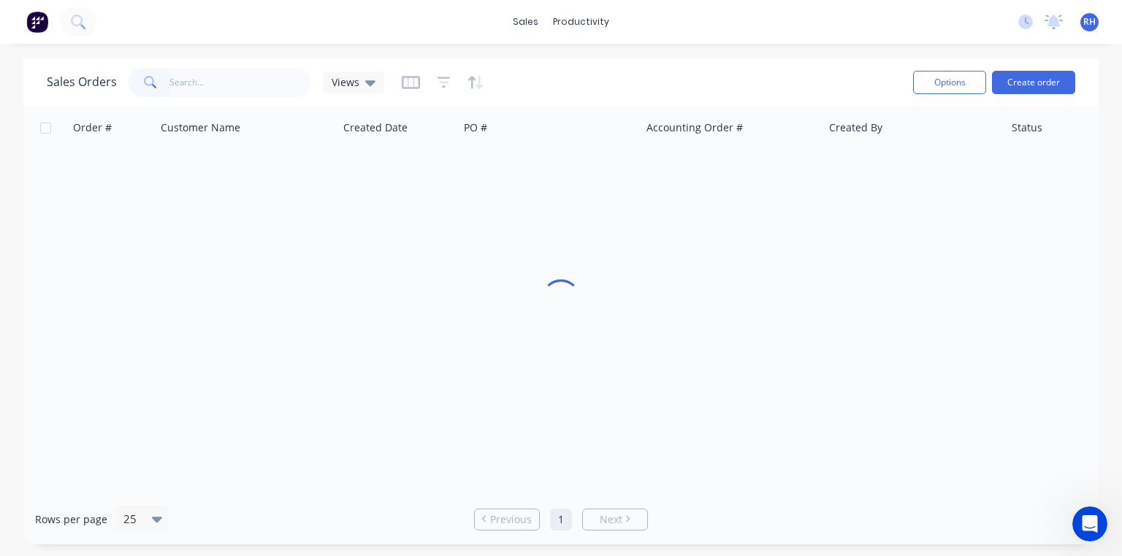
click at [178, 409] on div at bounding box center [560, 300] width 1075 height 389
